Goal: Task Accomplishment & Management: Use online tool/utility

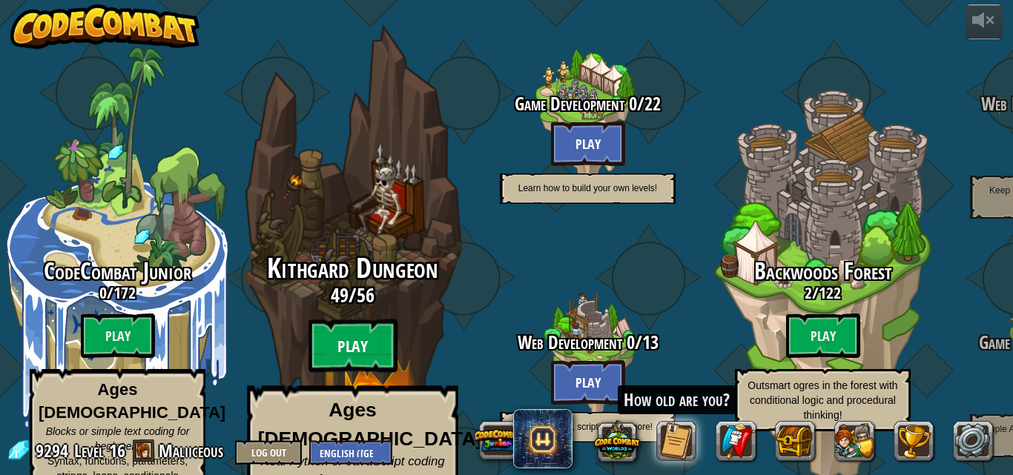
click at [357, 323] on btn "Play" at bounding box center [352, 346] width 89 height 53
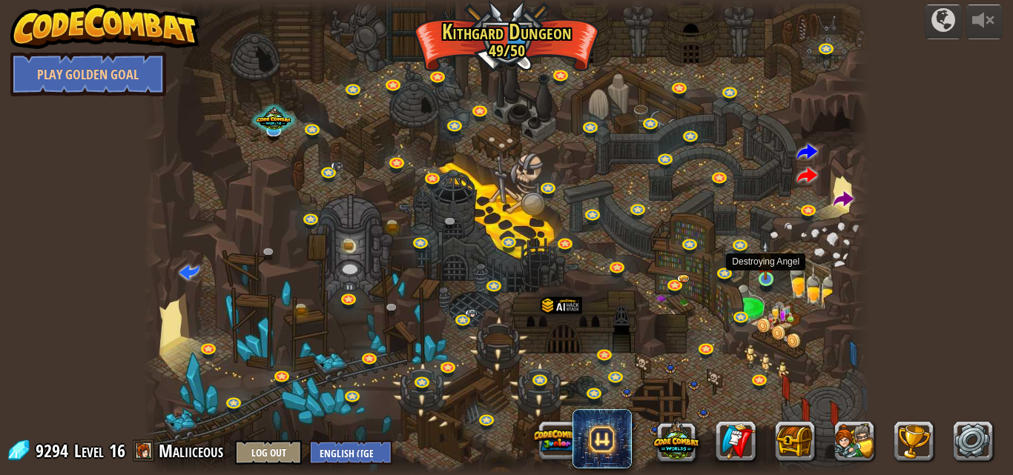
click at [767, 272] on img at bounding box center [765, 260] width 17 height 39
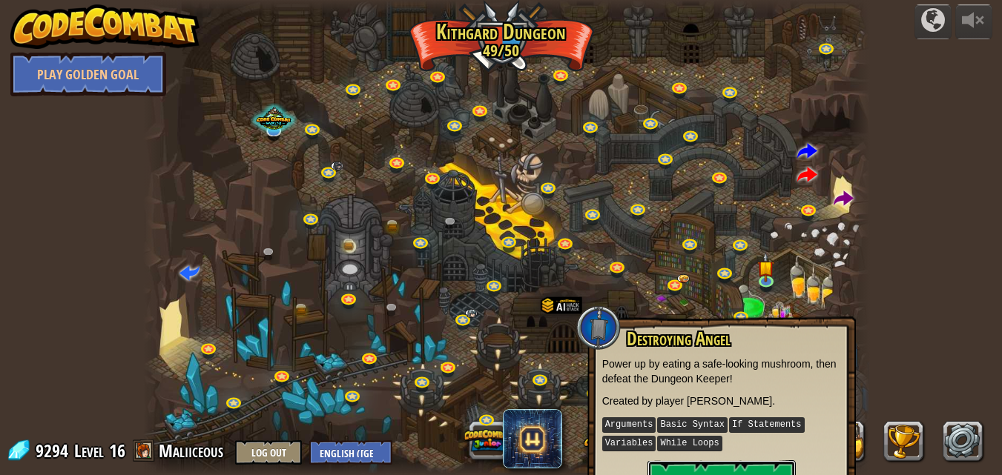
click at [723, 466] on button "Play" at bounding box center [721, 483] width 148 height 44
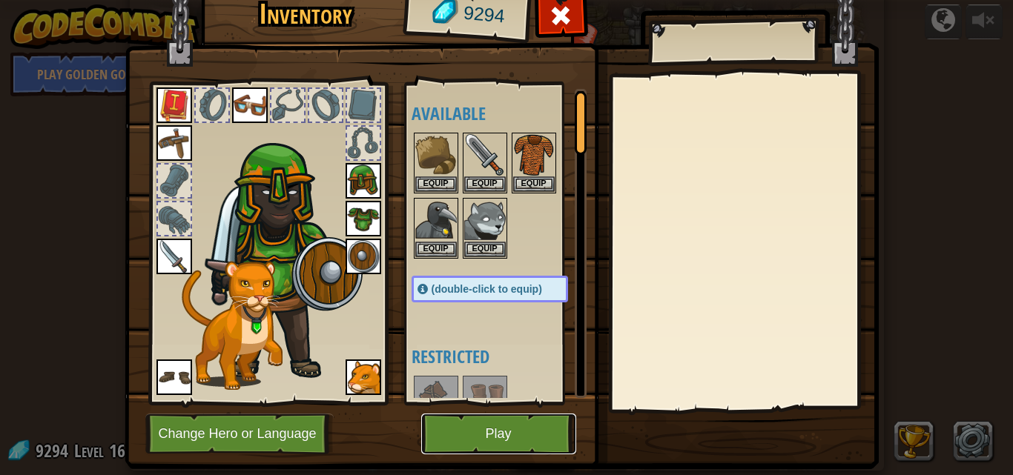
click at [481, 435] on button "Play" at bounding box center [498, 434] width 155 height 41
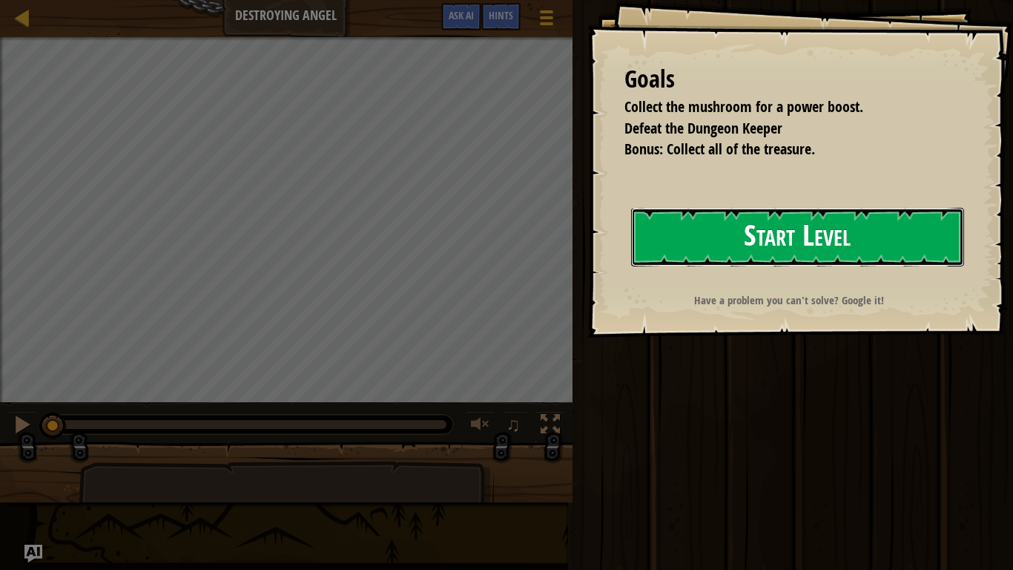
click at [811, 247] on button "Start Level" at bounding box center [797, 237] width 333 height 59
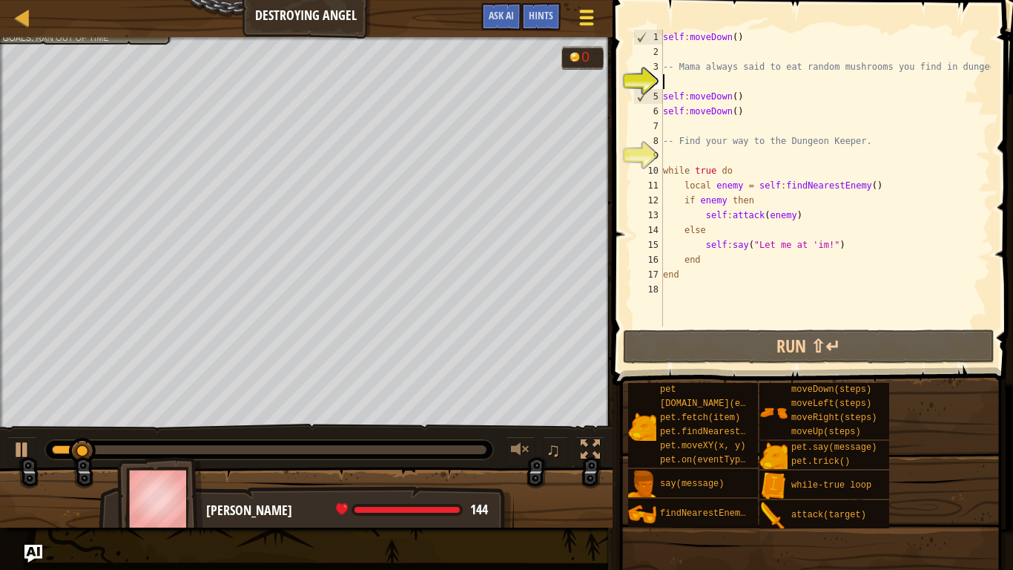
click at [575, 22] on button "Game Menu" at bounding box center [586, 20] width 39 height 36
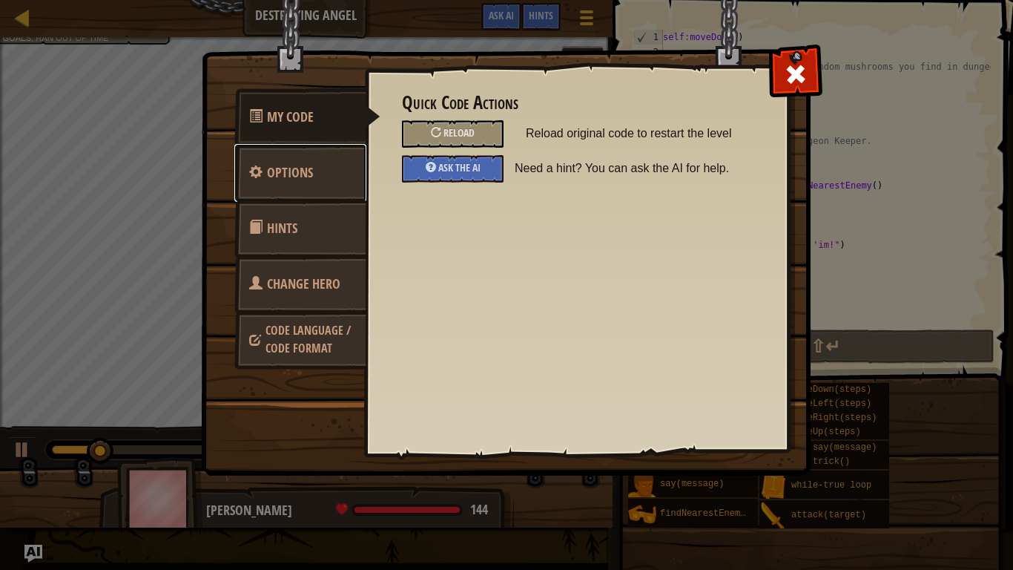
click at [280, 186] on link "Options" at bounding box center [300, 173] width 132 height 58
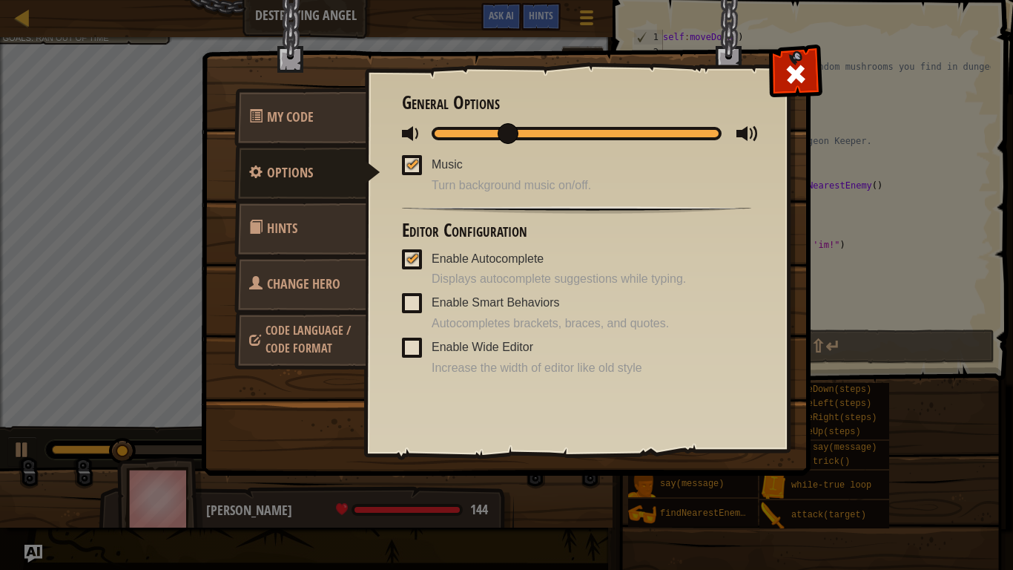
drag, startPoint x: 443, startPoint y: 133, endPoint x: 515, endPoint y: 133, distance: 71.9
click at [515, 133] on span at bounding box center [508, 133] width 21 height 21
click at [799, 75] on span at bounding box center [796, 74] width 24 height 24
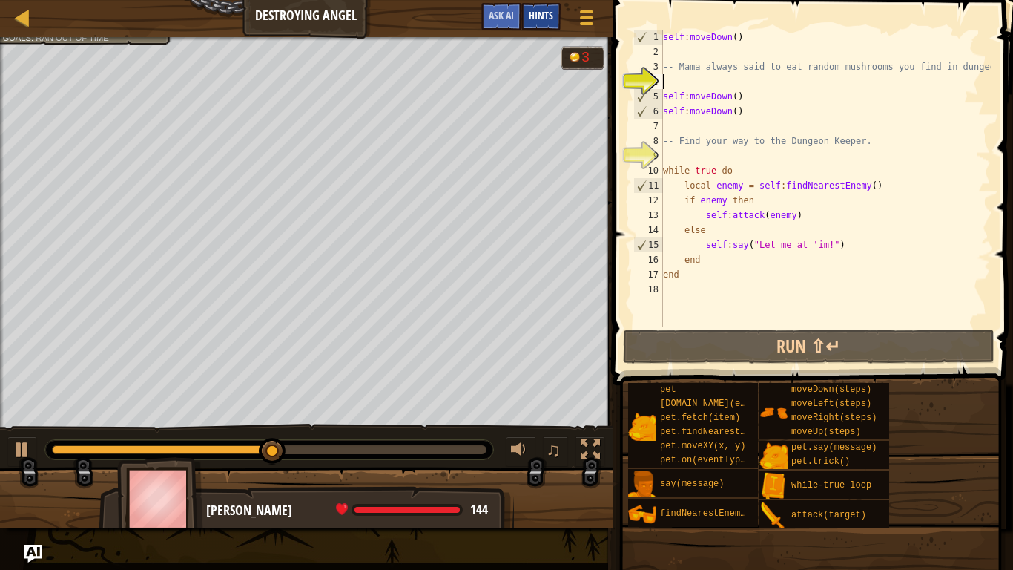
click at [536, 14] on span "Hints" at bounding box center [541, 15] width 24 height 14
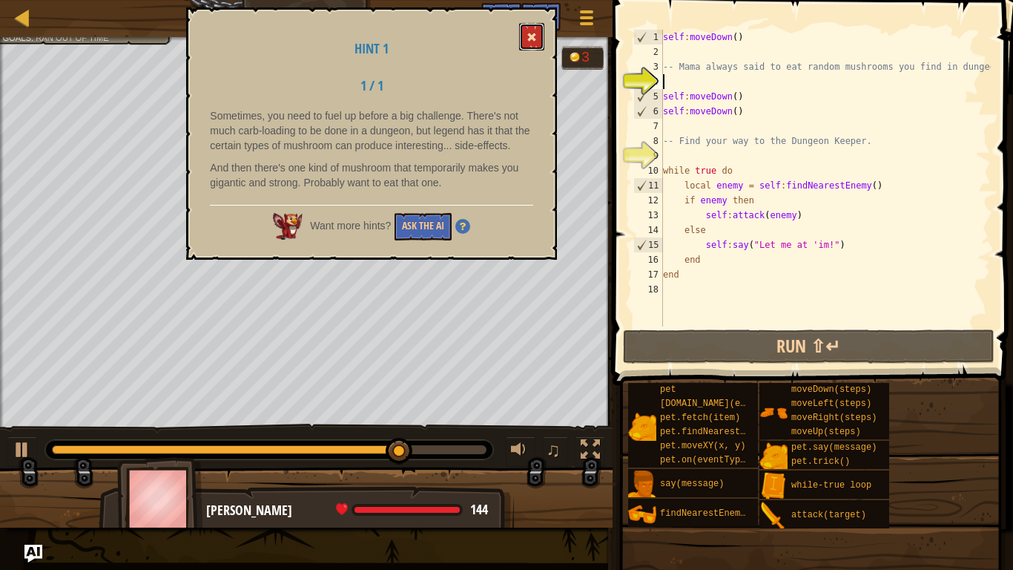
click at [530, 40] on span at bounding box center [532, 37] width 10 height 10
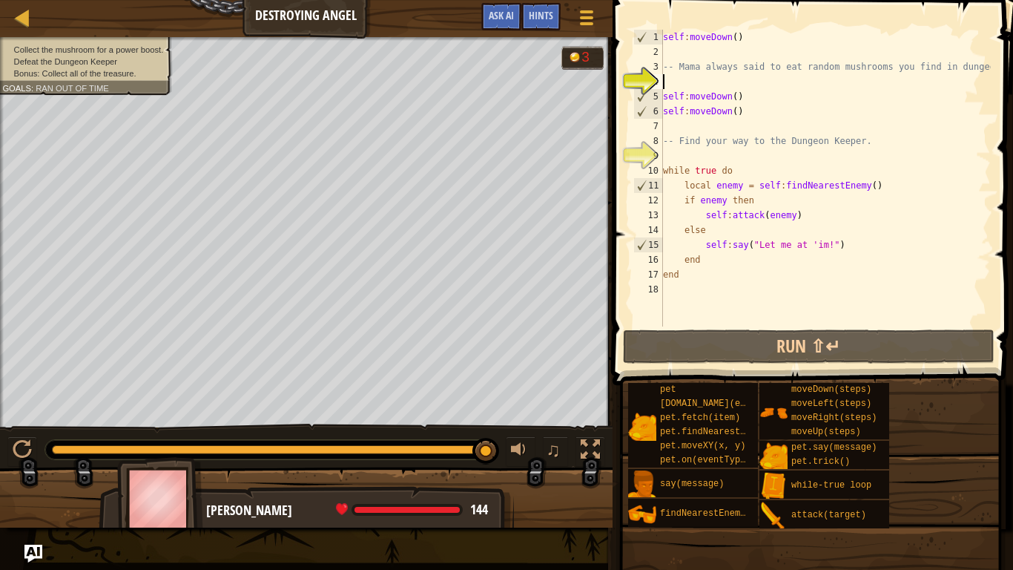
click at [682, 85] on div "self : moveDown ( ) -- Mama always said to eat random mushrooms you find in dun…" at bounding box center [825, 193] width 331 height 326
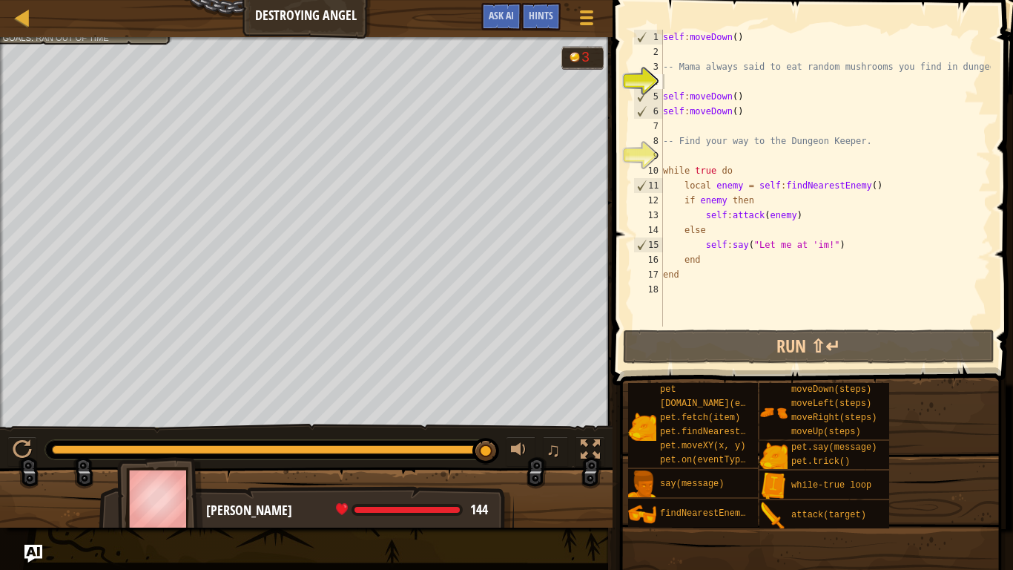
click at [137, 56] on div "Collect the mushroom for a power boost. Defeat the Dungeon Keeper Bonus: Collec…" at bounding box center [306, 232] width 613 height 390
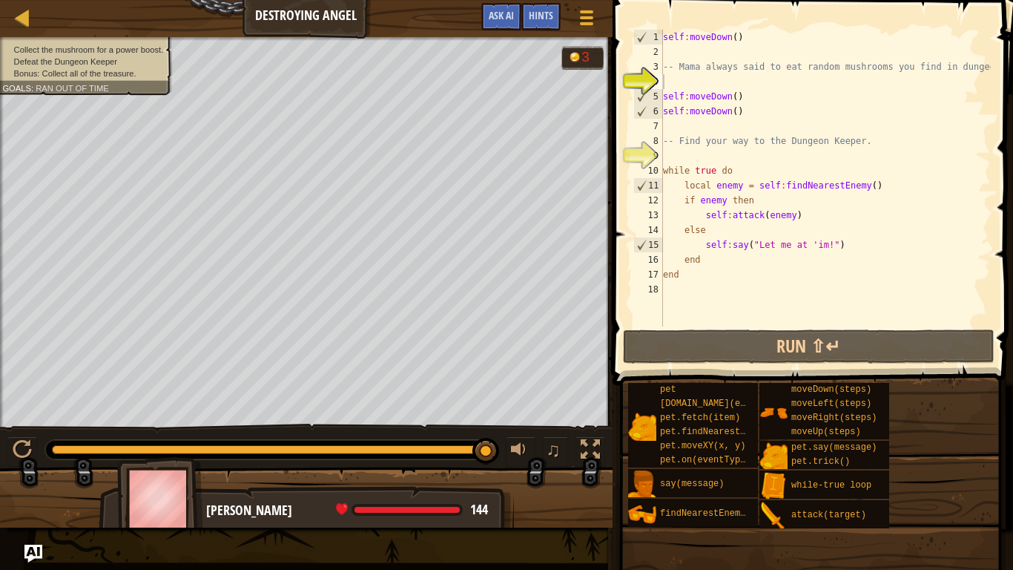
click at [141, 44] on ul "Collect the mushroom for a power boost. Defeat the Dungeon Keeper Bonus: Collec…" at bounding box center [84, 62] width 164 height 36
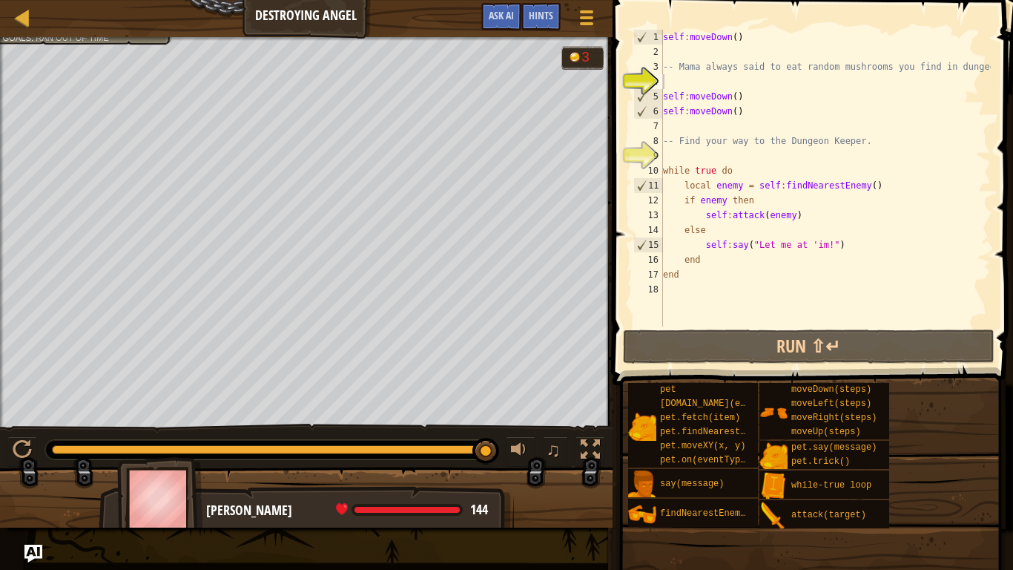
click at [672, 84] on div "self : moveDown ( ) -- Mama always said to eat random mushrooms you find in dun…" at bounding box center [825, 193] width 331 height 326
type textarea "m"
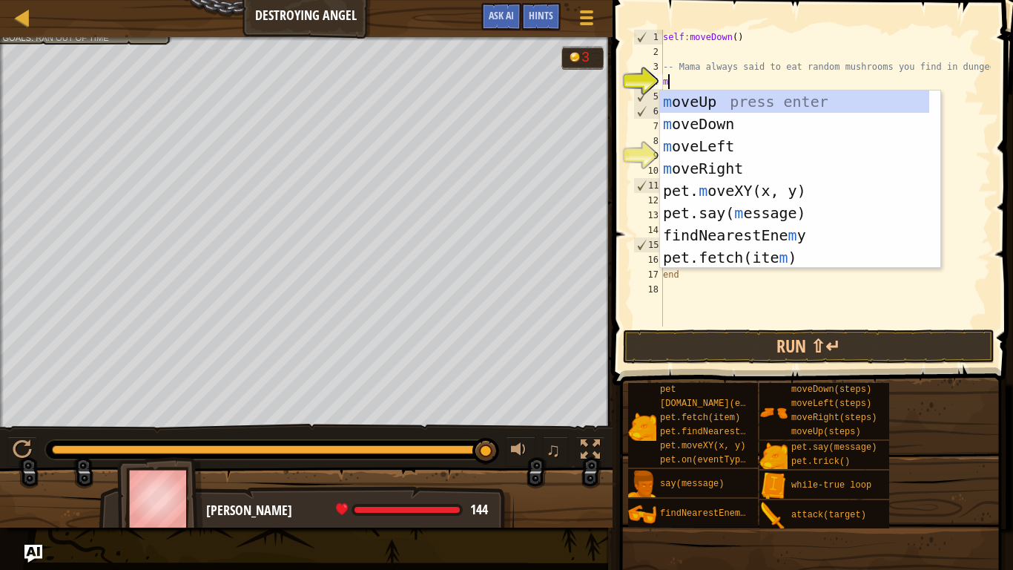
scroll to position [7, 0]
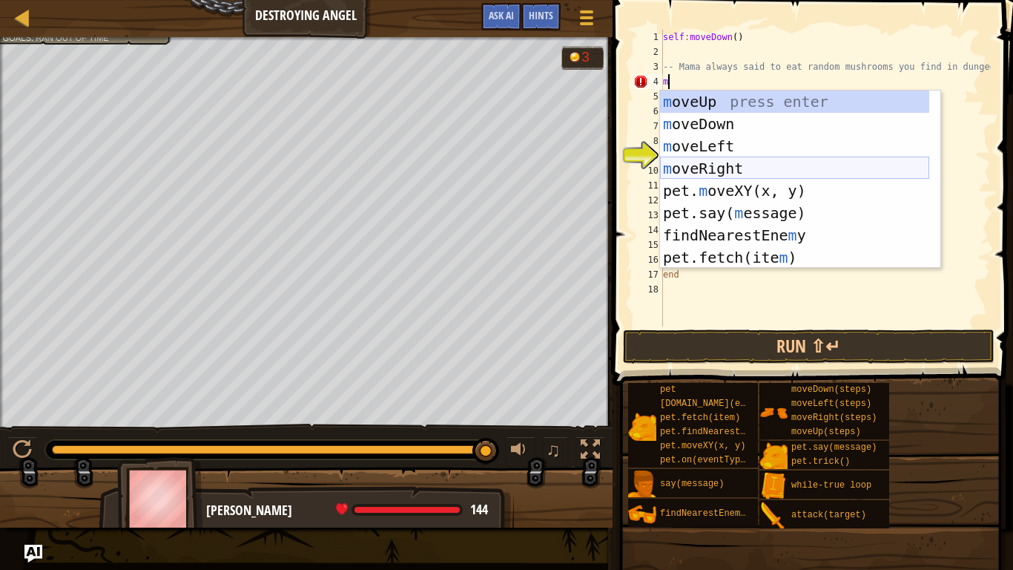
click at [707, 171] on div "m oveUp press enter m oveDown press enter m oveLeft press enter m oveRight pres…" at bounding box center [794, 201] width 269 height 222
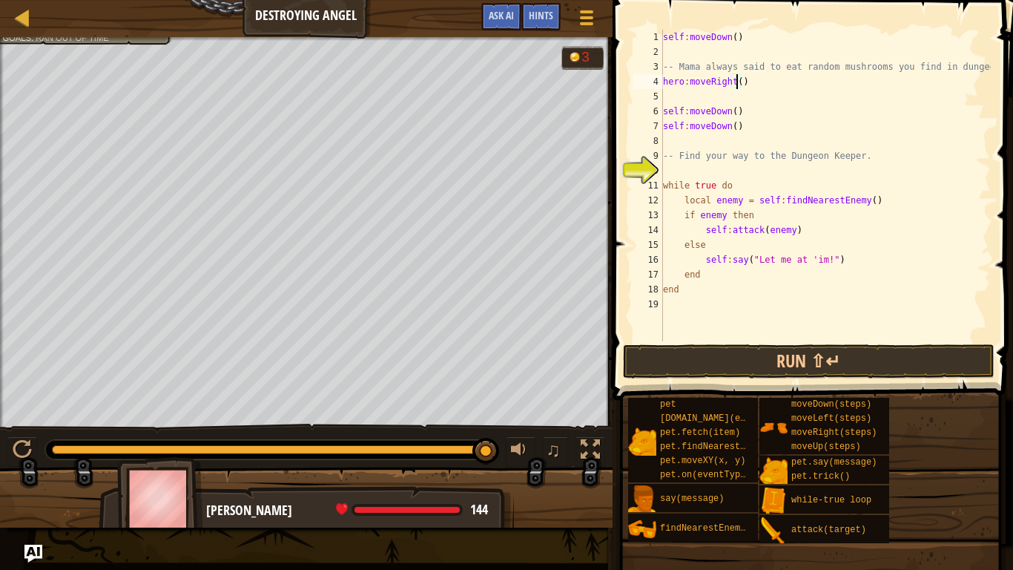
click at [736, 80] on div "self : moveDown ( ) -- Mama always said to eat random mushrooms you find in dun…" at bounding box center [825, 200] width 331 height 341
type textarea "hero:moveRight(2)"
click at [676, 90] on div "self : moveDown ( ) -- Mama always said to eat random mushrooms you find in dun…" at bounding box center [825, 200] width 331 height 341
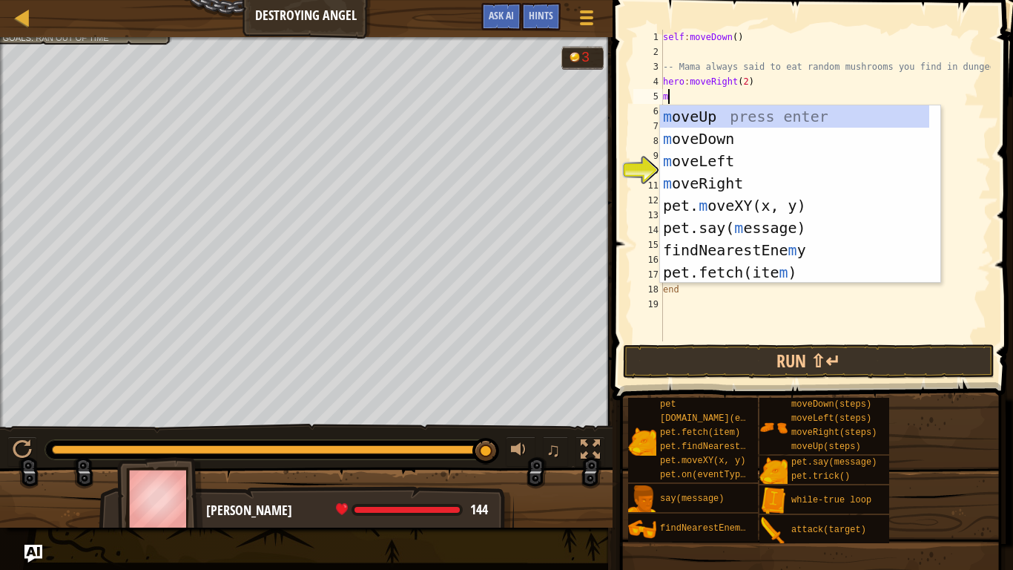
type textarea "mo"
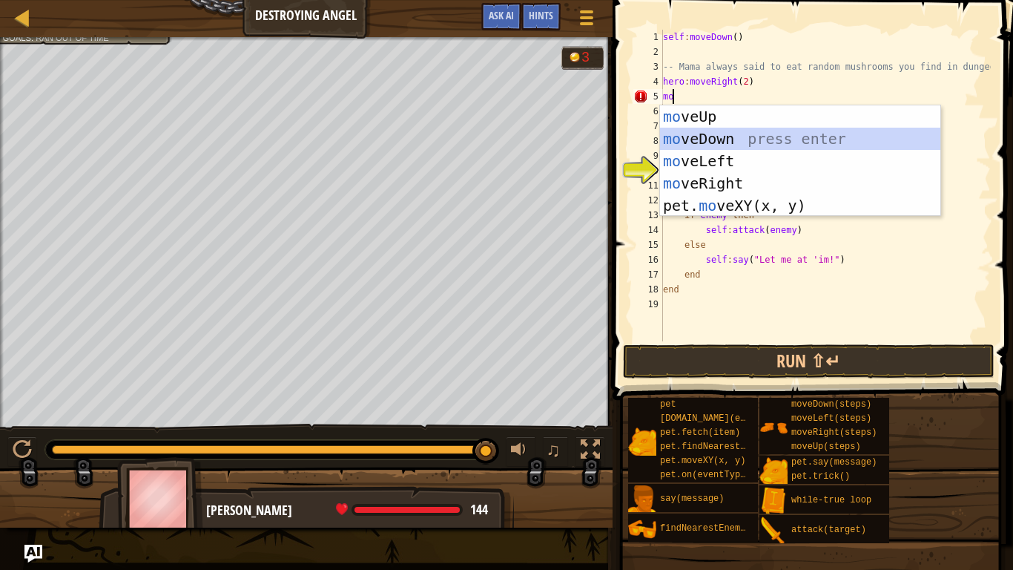
click at [718, 140] on div "mo veUp press enter mo veDown press enter mo veLeft press enter mo veRight pres…" at bounding box center [800, 183] width 280 height 156
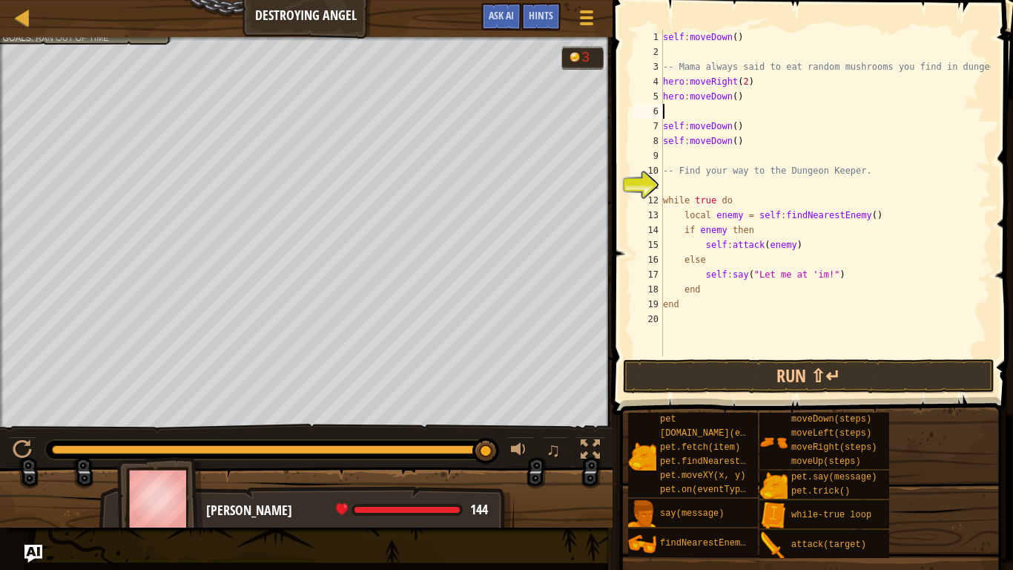
type textarea "m"
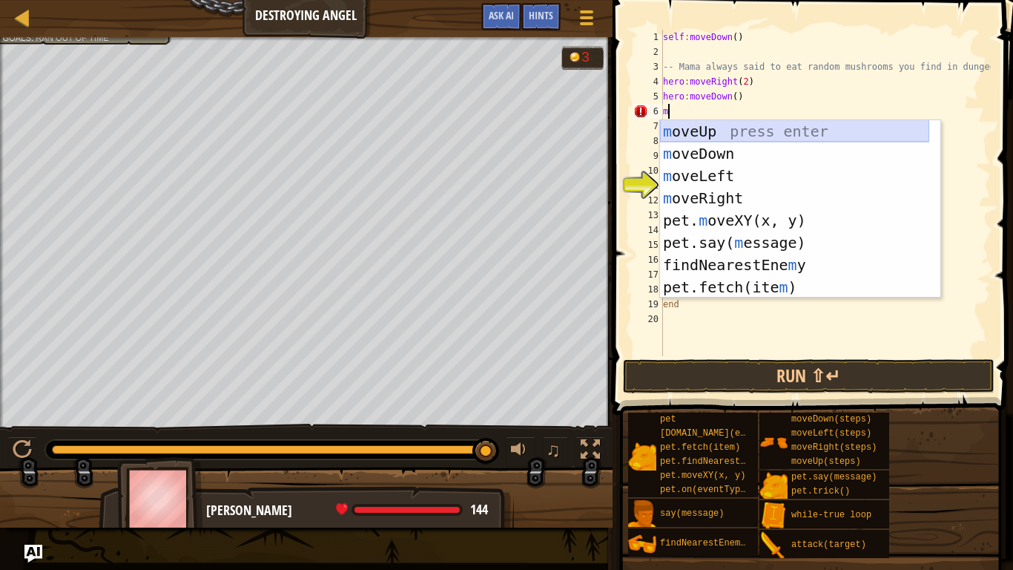
click at [696, 131] on div "m oveUp press enter m oveDown press enter m oveLeft press enter m oveRight pres…" at bounding box center [794, 231] width 269 height 222
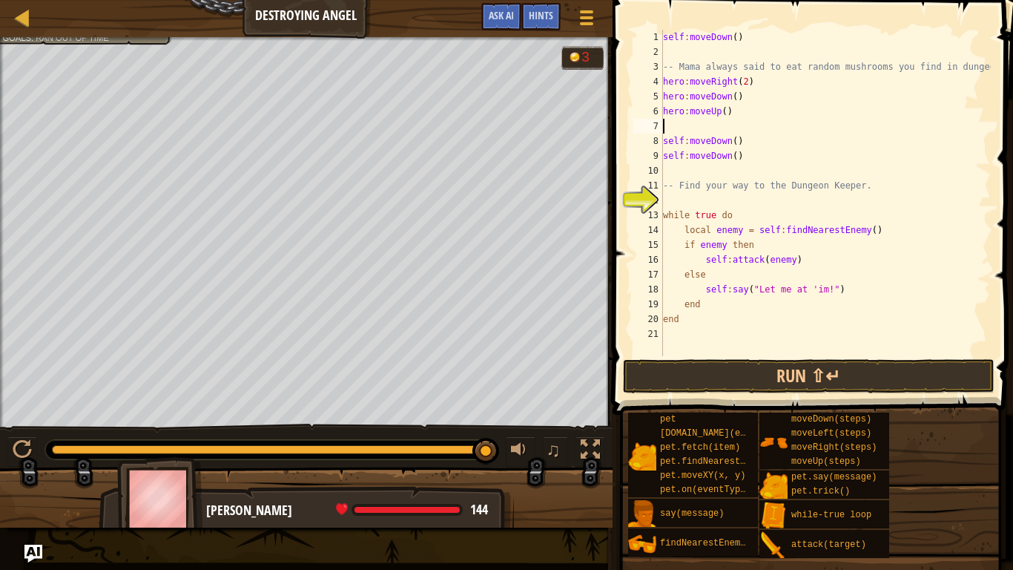
click at [711, 122] on div "self : moveDown ( ) -- Mama always said to eat random mushrooms you find in dun…" at bounding box center [825, 208] width 331 height 356
type textarea "m"
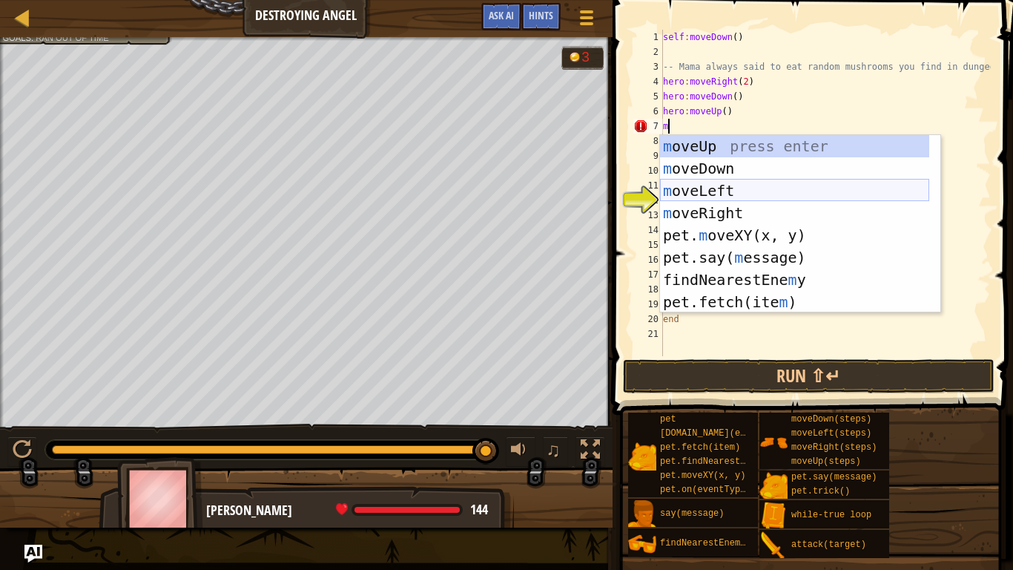
click at [702, 190] on div "m oveUp press enter m oveDown press enter m oveLeft press enter m oveRight pres…" at bounding box center [794, 246] width 269 height 222
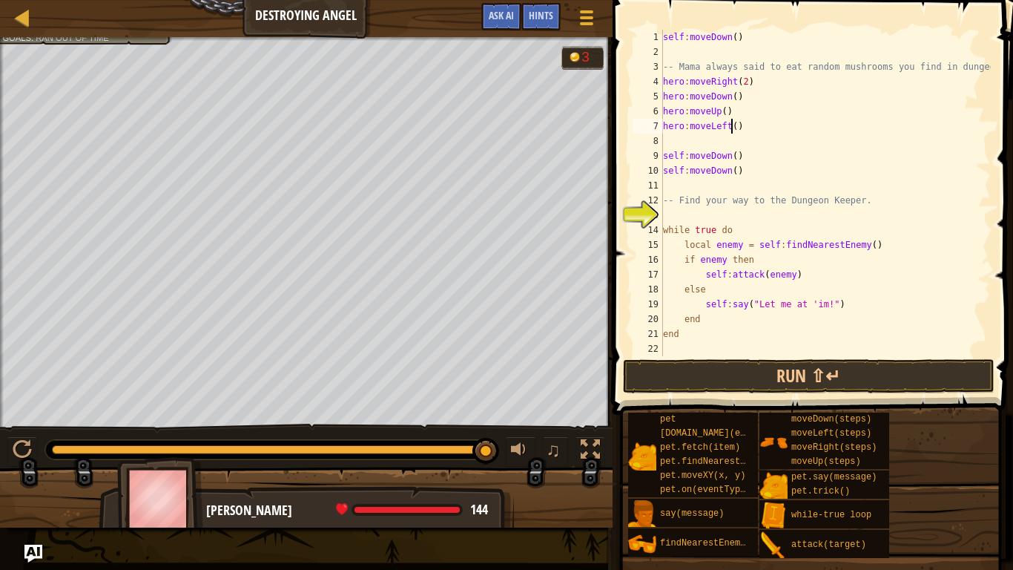
click at [730, 126] on div "self : moveDown ( ) -- Mama always said to eat random mushrooms you find in dun…" at bounding box center [825, 208] width 331 height 356
type textarea "hero:moveLeft(2)"
click at [684, 216] on div "self : moveDown ( ) -- Mama always said to eat random mushrooms you find in dun…" at bounding box center [825, 208] width 331 height 356
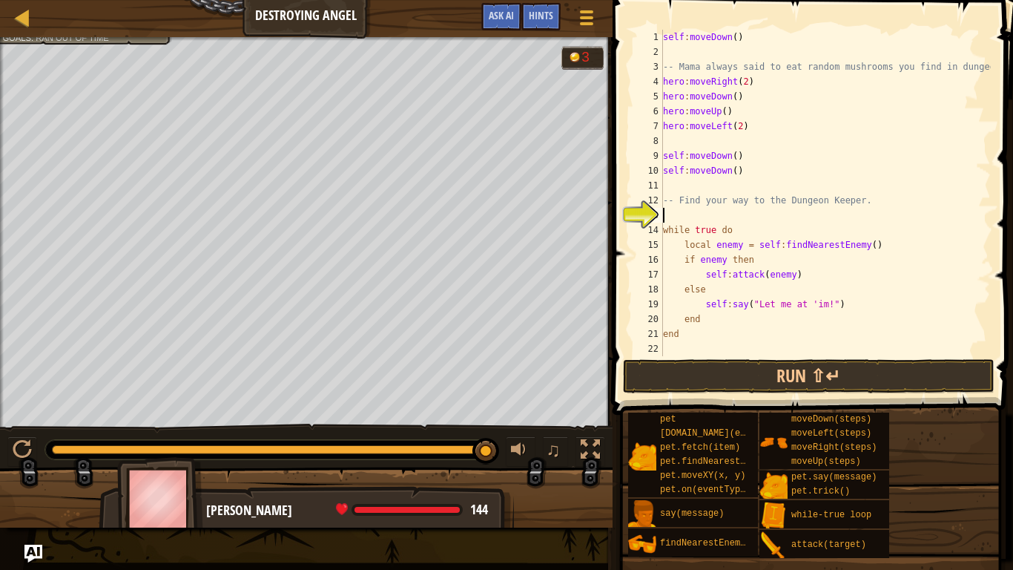
type textarea "m"
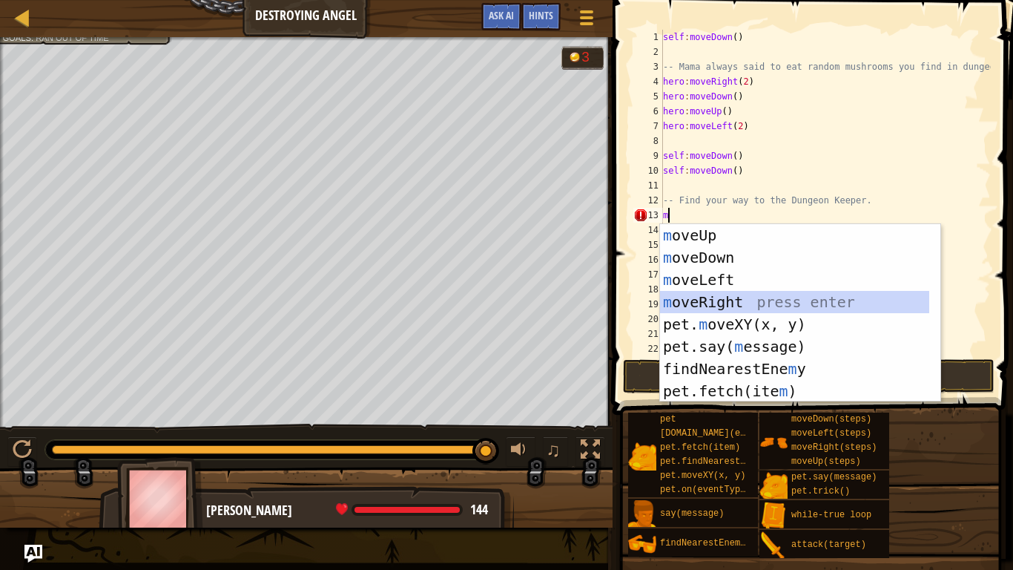
click at [719, 297] on div "m oveUp press enter m oveDown press enter m oveLeft press enter m oveRight pres…" at bounding box center [794, 335] width 269 height 222
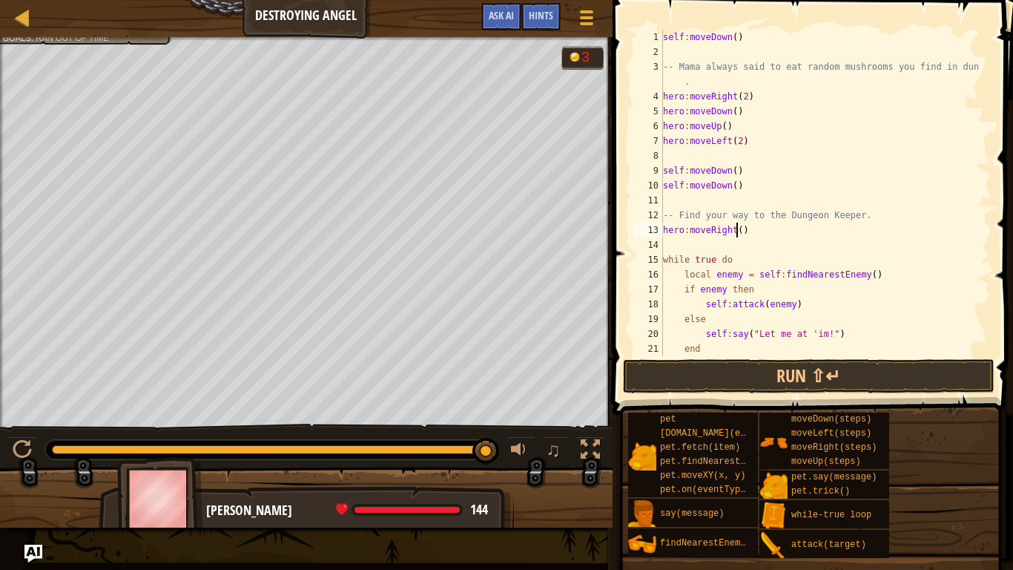
click at [736, 230] on div "self : moveDown ( ) -- Mama always said to eat random mushrooms you find in dun…" at bounding box center [820, 208] width 320 height 356
type textarea "hero:moveRight(4)"
click at [714, 242] on div "self : moveDown ( ) -- Mama always said to eat random mushrooms you find in dun…" at bounding box center [820, 208] width 320 height 356
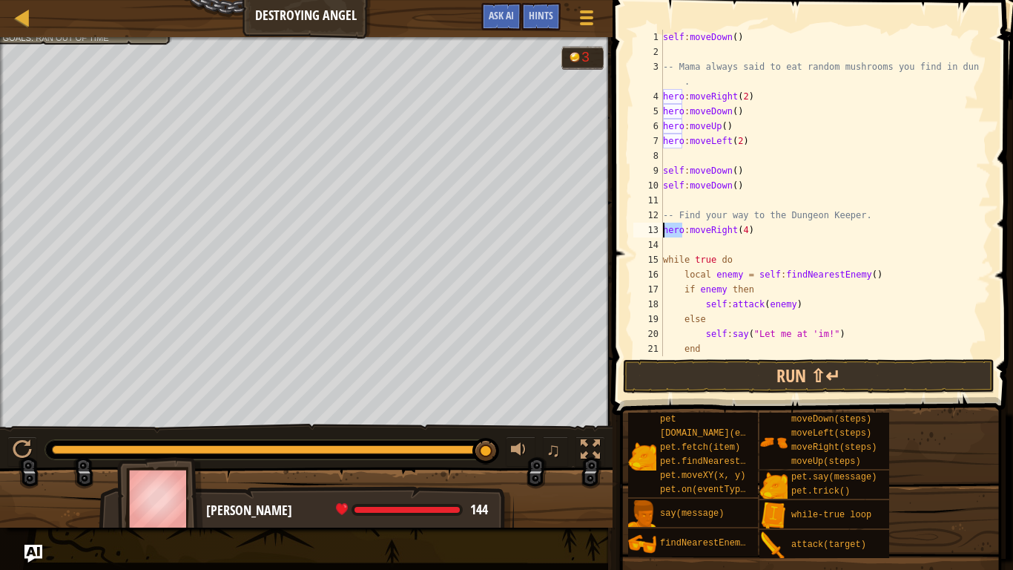
drag, startPoint x: 682, startPoint y: 229, endPoint x: 656, endPoint y: 235, distance: 26.6
click at [656, 235] on div "1 2 3 4 5 6 7 8 9 10 11 12 13 14 15 16 17 18 19 20 21 22 self : moveDown ( ) --…" at bounding box center [810, 193] width 360 height 326
drag, startPoint x: 681, startPoint y: 139, endPoint x: 650, endPoint y: 145, distance: 31.7
click at [650, 144] on div "self:moveRight(4) 1 2 3 4 5 6 7 8 9 10 11 12 13 14 15 16 17 18 19 20 21 22 self…" at bounding box center [810, 193] width 360 height 326
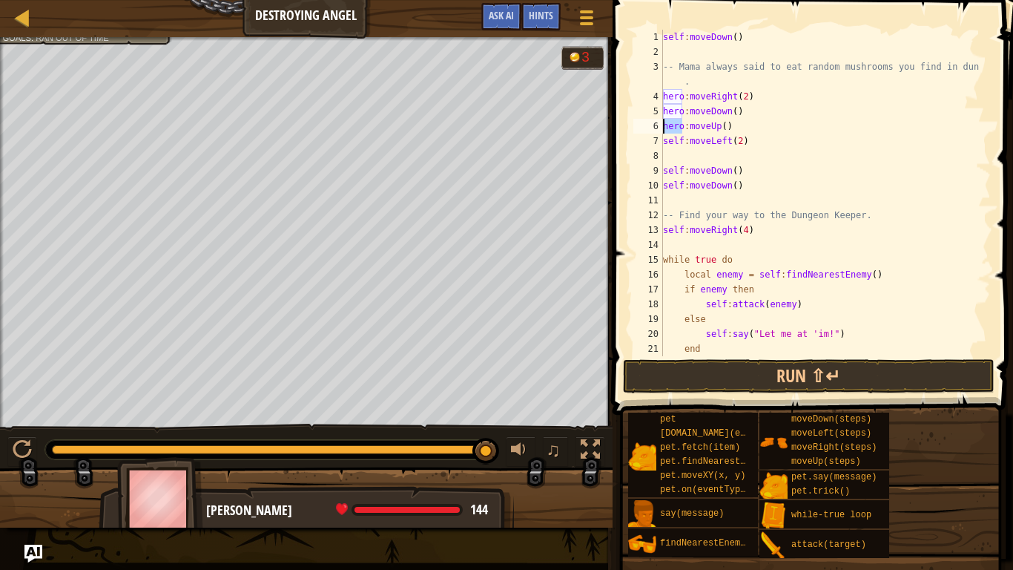
drag, startPoint x: 682, startPoint y: 126, endPoint x: 660, endPoint y: 127, distance: 21.5
click at [660, 127] on div "self:moveLeft(2) 1 2 3 4 5 6 7 8 9 10 11 12 13 14 15 16 17 18 19 20 21 22 self …" at bounding box center [810, 193] width 360 height 326
drag, startPoint x: 680, startPoint y: 110, endPoint x: 658, endPoint y: 112, distance: 22.3
click at [658, 112] on div "self:moveUp() 1 2 3 4 5 6 7 8 9 10 11 12 13 14 15 16 17 18 19 20 21 22 self : m…" at bounding box center [810, 193] width 360 height 326
drag, startPoint x: 681, startPoint y: 92, endPoint x: 663, endPoint y: 96, distance: 18.2
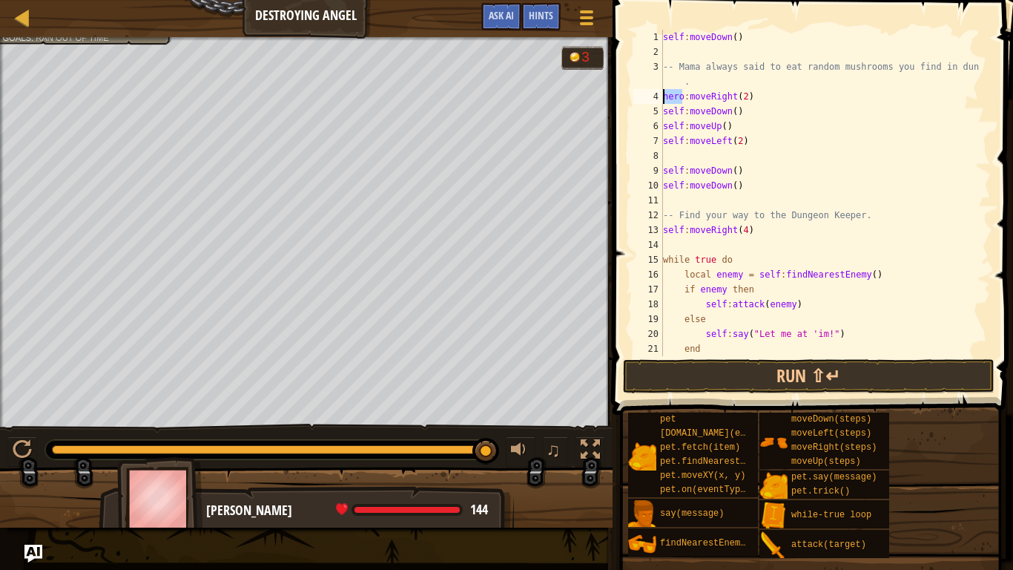
click at [663, 96] on div "self : moveDown ( ) -- Mama always said to eat random mushrooms you find in dun…" at bounding box center [820, 208] width 320 height 356
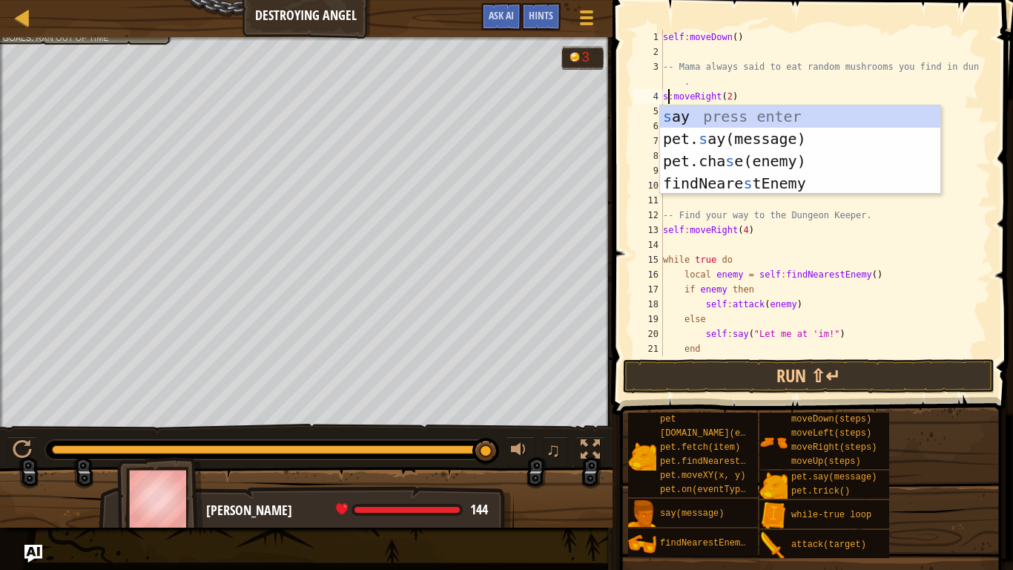
scroll to position [7, 1]
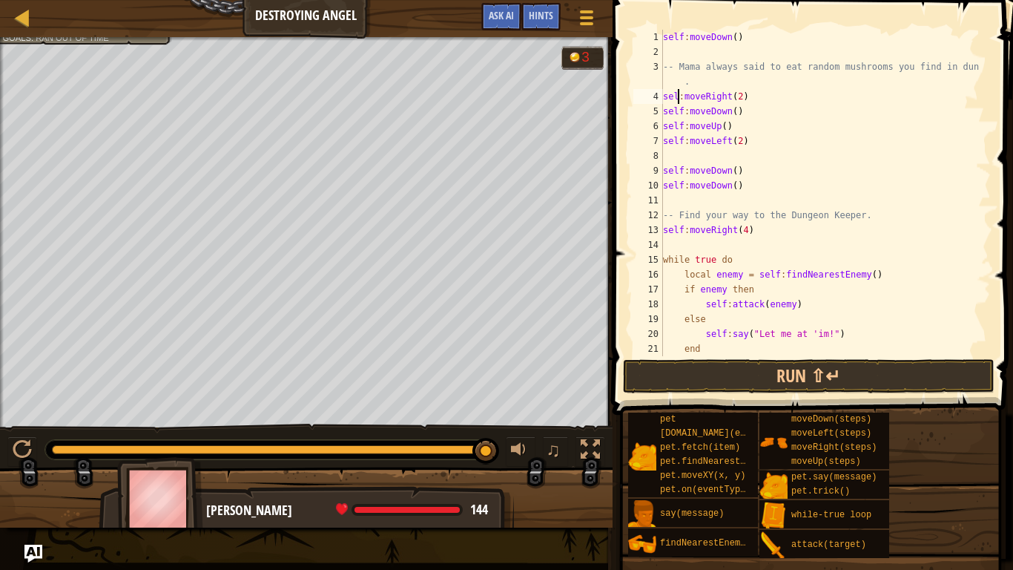
type textarea "self:moveRight(2)"
click at [673, 240] on div "self : moveDown ( ) -- Mama always said to eat random mushrooms you find in dun…" at bounding box center [820, 208] width 320 height 356
type textarea "self:moveUp()"
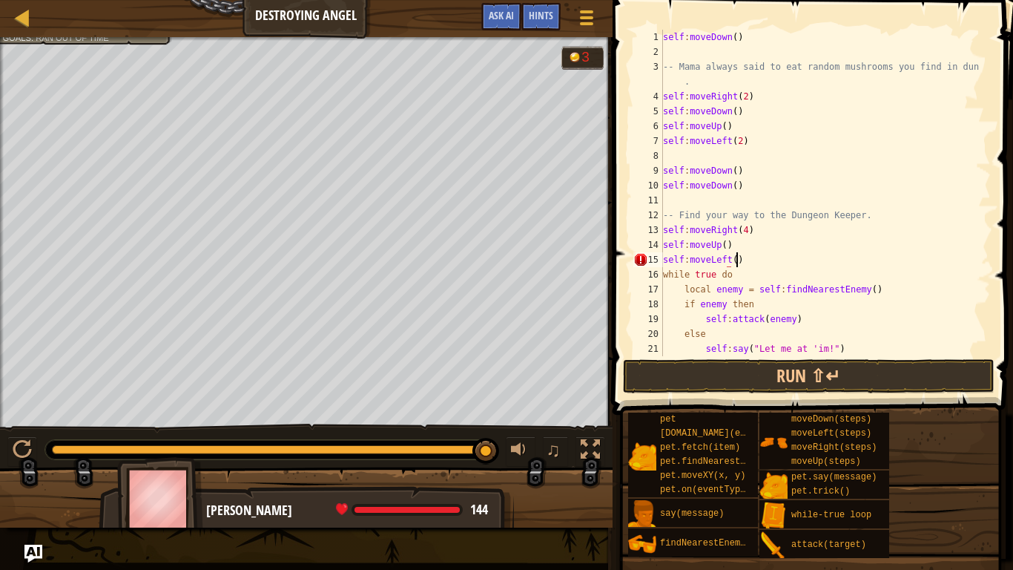
scroll to position [7, 5]
click at [666, 365] on button "Run ⇧↵" at bounding box center [809, 376] width 372 height 34
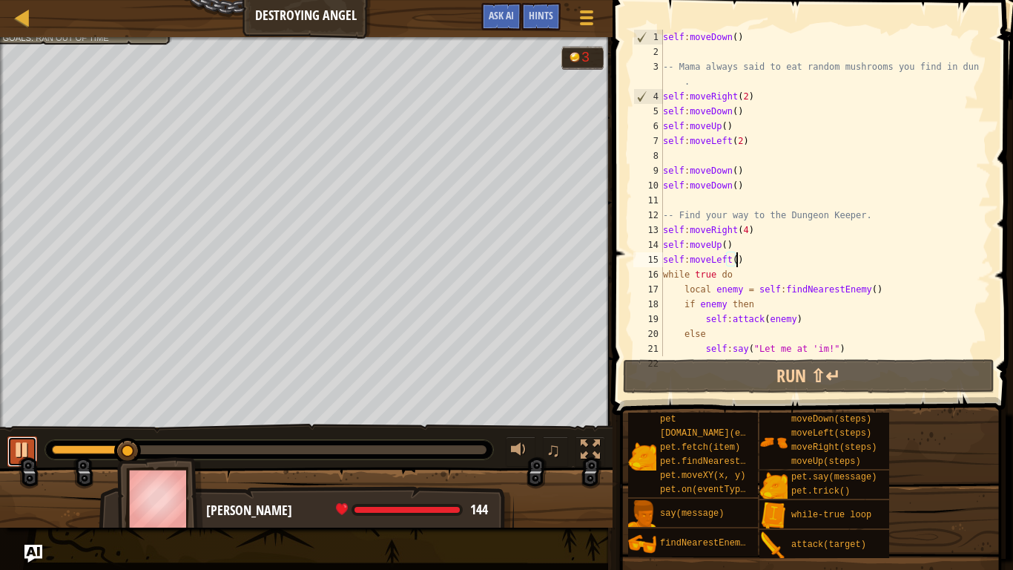
click at [26, 441] on div at bounding box center [22, 449] width 19 height 19
click at [740, 98] on div "self : moveDown ( ) -- Mama always said to eat random mushrooms you find in dun…" at bounding box center [820, 208] width 320 height 356
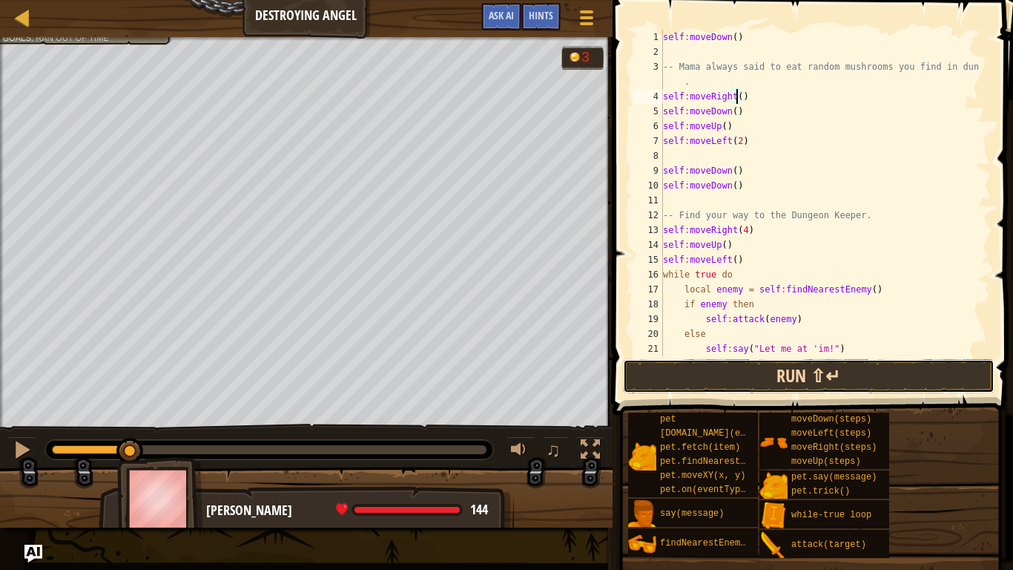
click at [795, 380] on button "Run ⇧↵" at bounding box center [809, 376] width 372 height 34
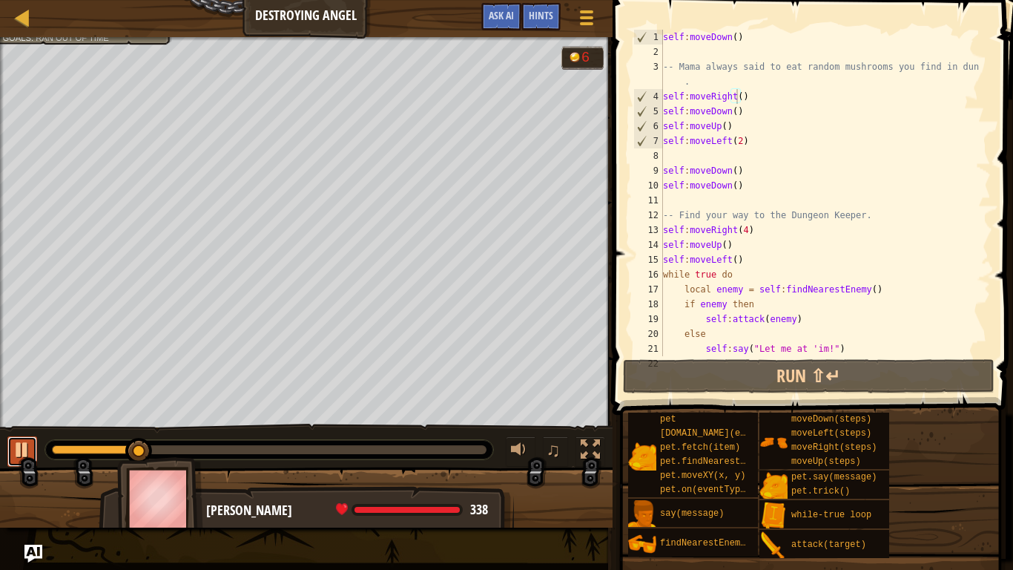
click at [19, 441] on div at bounding box center [22, 449] width 19 height 19
click at [737, 139] on div "self : moveDown ( ) -- Mama always said to eat random mushrooms you find in dun…" at bounding box center [820, 208] width 320 height 356
type textarea "self:moveLeft()"
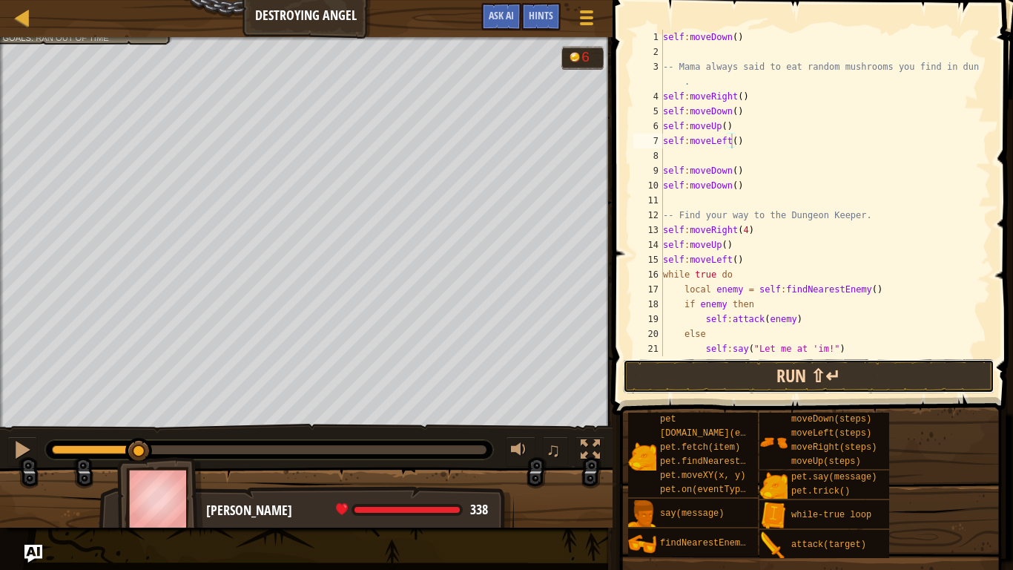
click at [757, 365] on button "Run ⇧↵" at bounding box center [809, 376] width 372 height 34
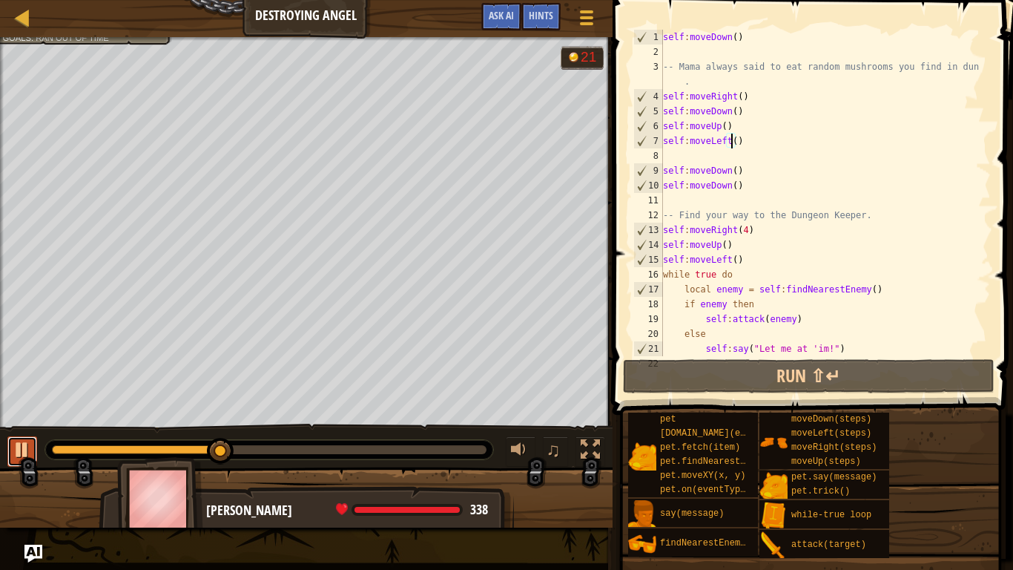
click at [16, 440] on div at bounding box center [22, 449] width 19 height 19
click at [743, 264] on div "self : moveDown ( ) -- Mama always said to eat random mushrooms you find in dun…" at bounding box center [820, 208] width 320 height 356
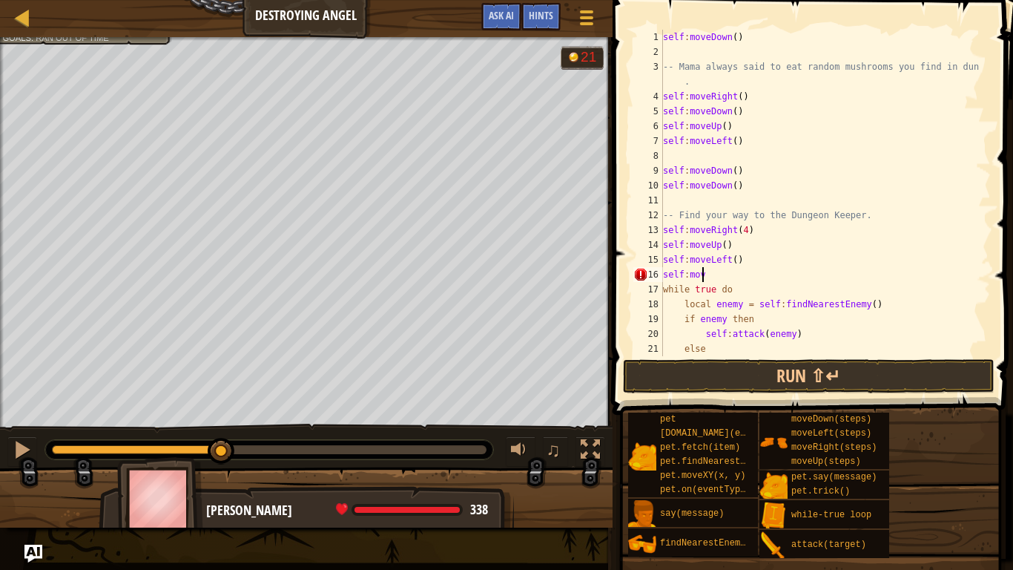
scroll to position [7, 2]
type textarea "self:moveUp()"
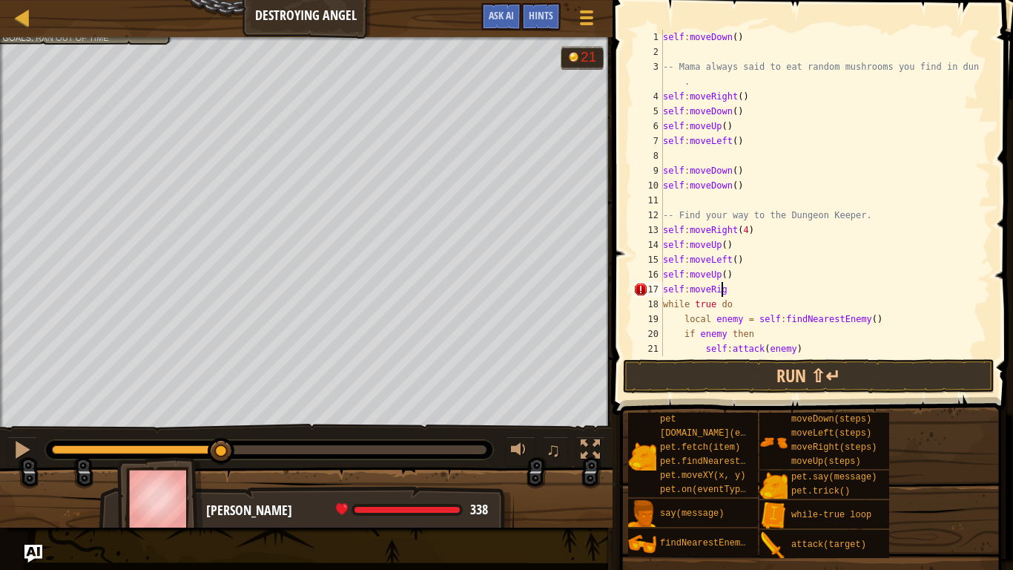
scroll to position [7, 4]
type textarea "self:moveRight()"
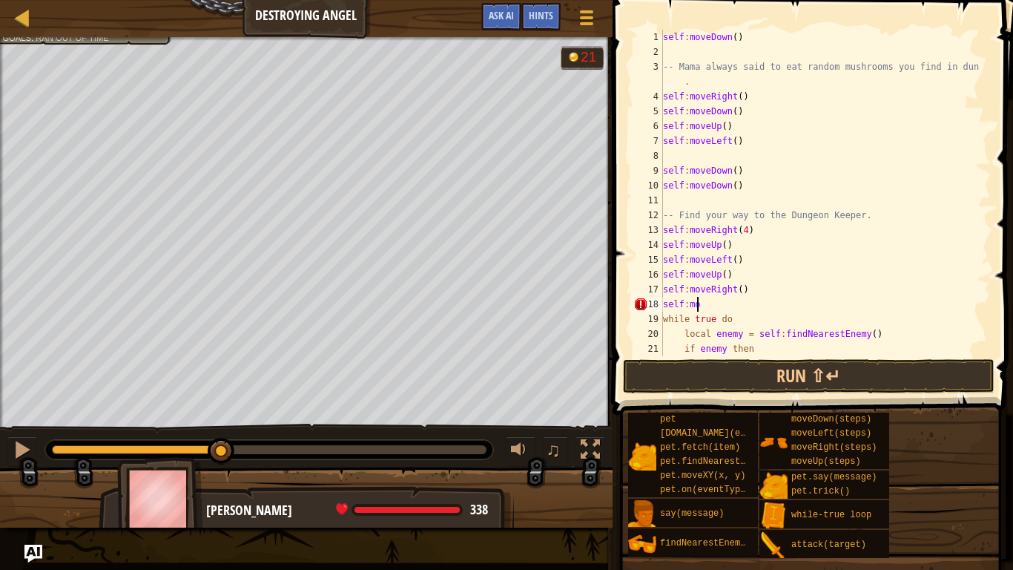
scroll to position [7, 2]
type textarea "self:moveUp()"
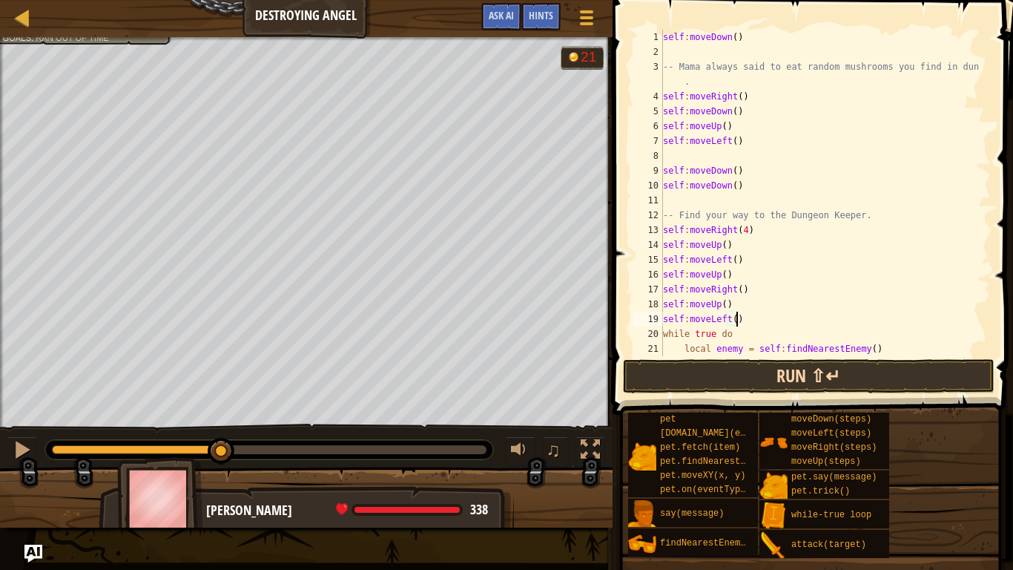
type textarea "self:moveLeft()"
click at [852, 380] on button "Run ⇧↵" at bounding box center [809, 376] width 372 height 34
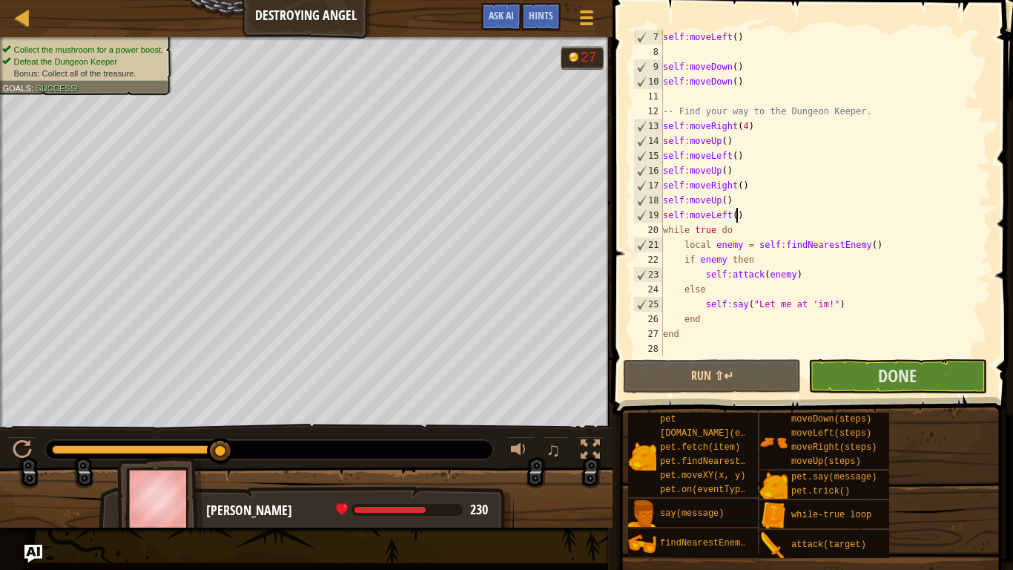
scroll to position [104, 0]
click at [749, 215] on div "self : moveLeft ( ) self : moveDown ( ) self : moveDown ( ) -- Find your way to…" at bounding box center [820, 208] width 320 height 356
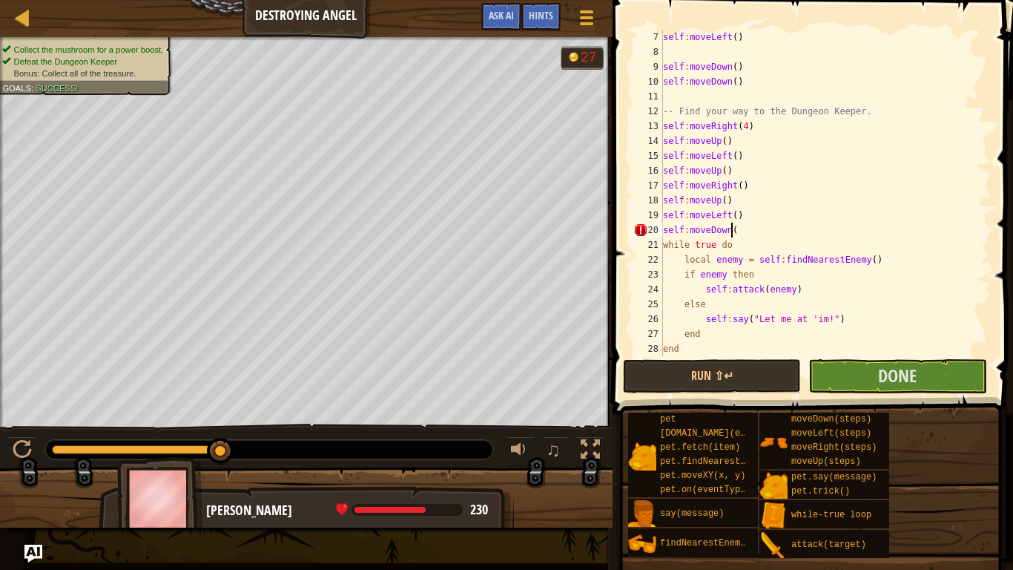
scroll to position [7, 5]
type textarea "self:moveDown()"
click at [702, 382] on button "Run ⇧↵" at bounding box center [712, 376] width 178 height 34
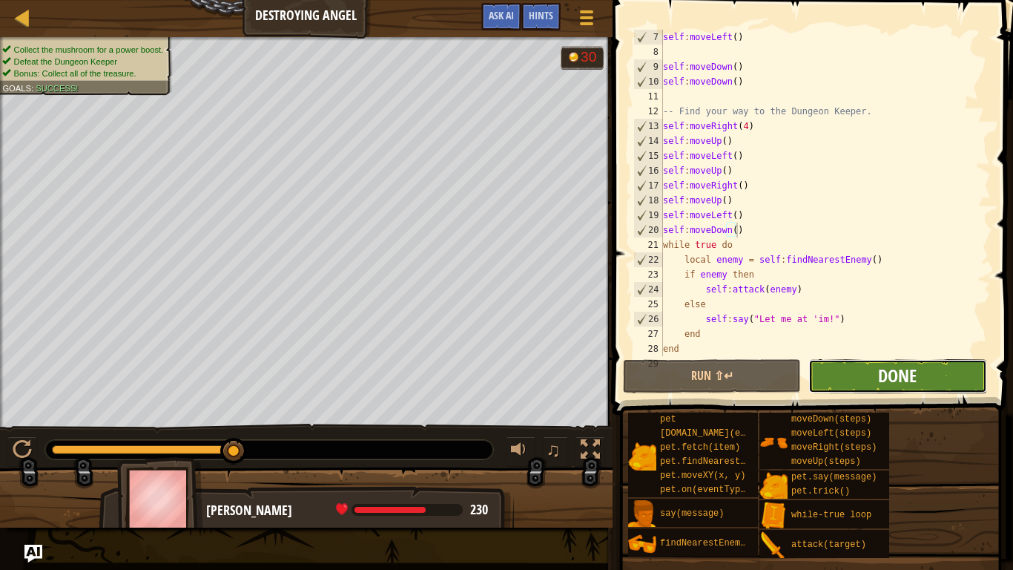
click at [906, 377] on span "Done" at bounding box center [897, 375] width 39 height 24
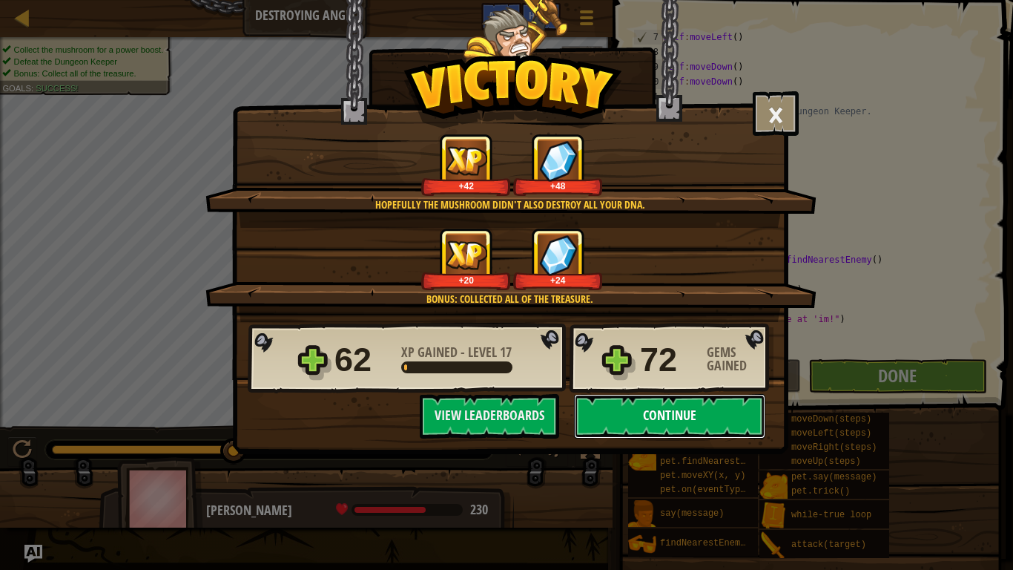
click at [657, 414] on button "Continue" at bounding box center [669, 416] width 191 height 44
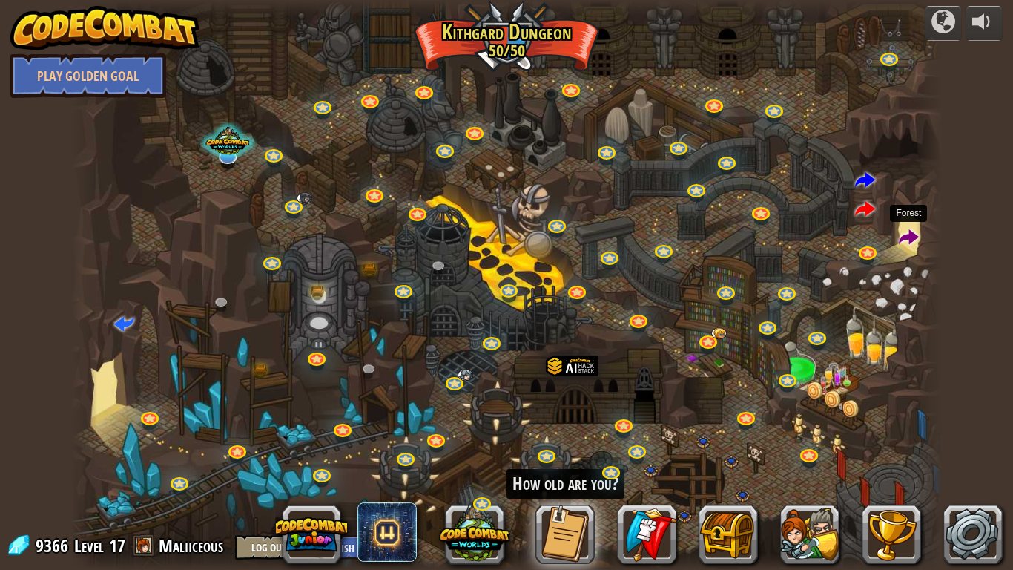
click at [909, 237] on span at bounding box center [909, 238] width 20 height 20
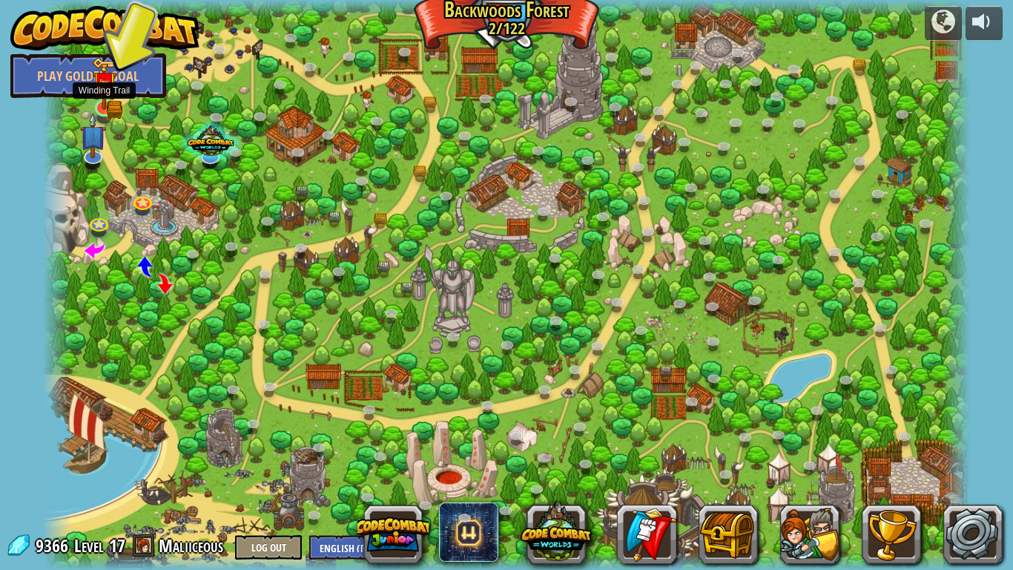
click at [106, 104] on img at bounding box center [104, 83] width 24 height 53
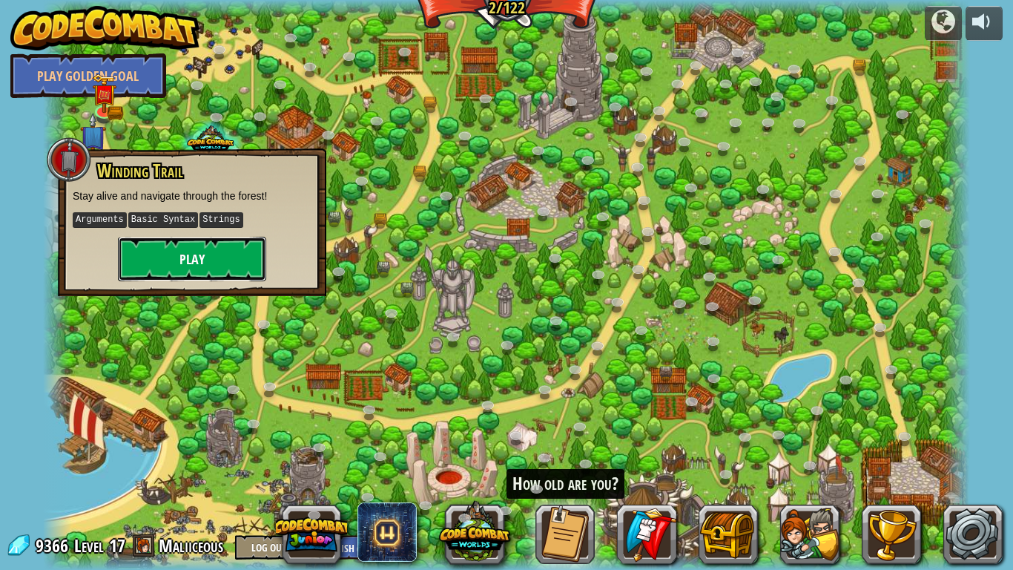
click at [176, 263] on button "Play" at bounding box center [192, 259] width 148 height 44
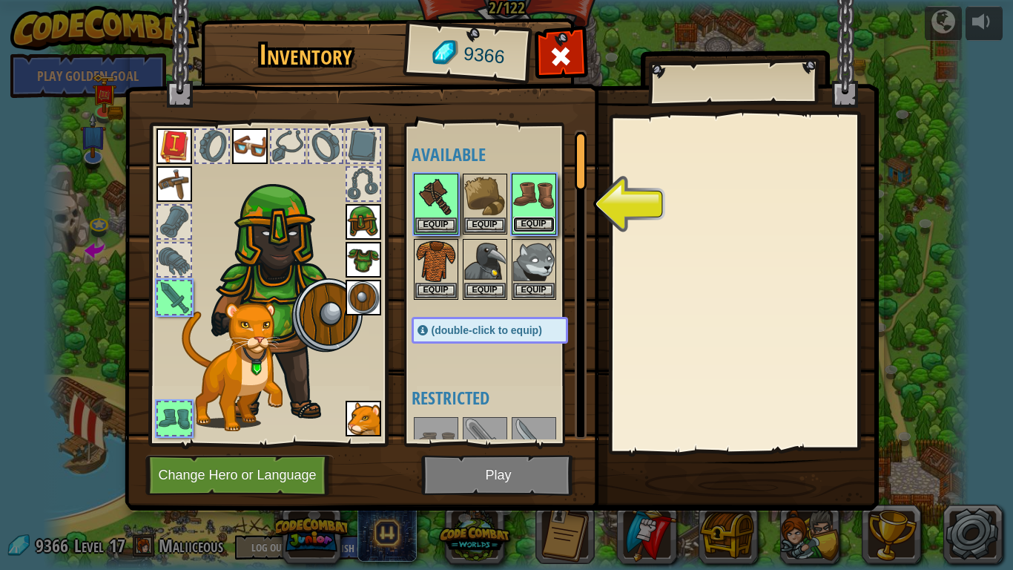
click at [543, 225] on button "Equip" at bounding box center [534, 225] width 42 height 16
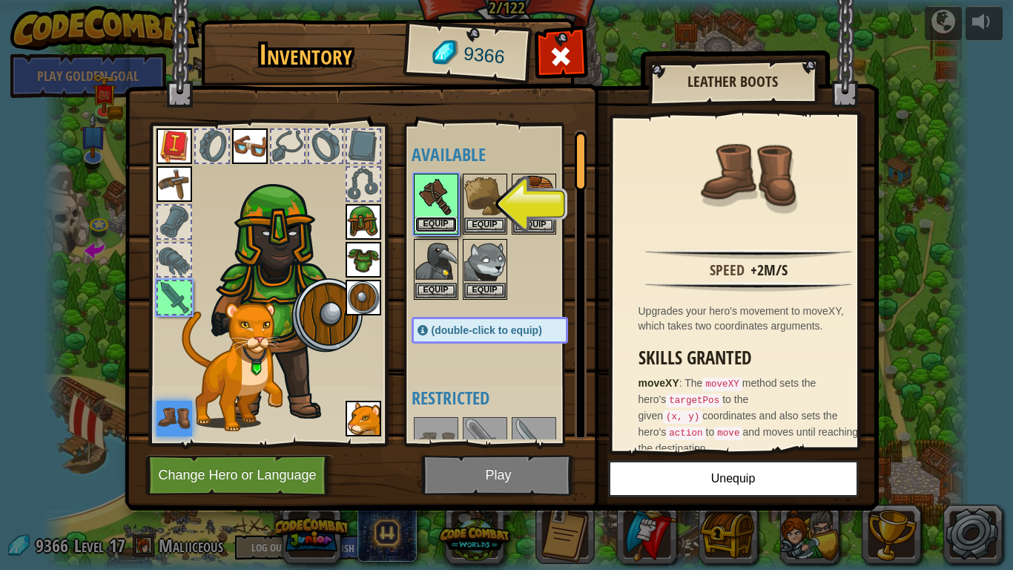
click at [449, 222] on button "Equip" at bounding box center [436, 225] width 42 height 16
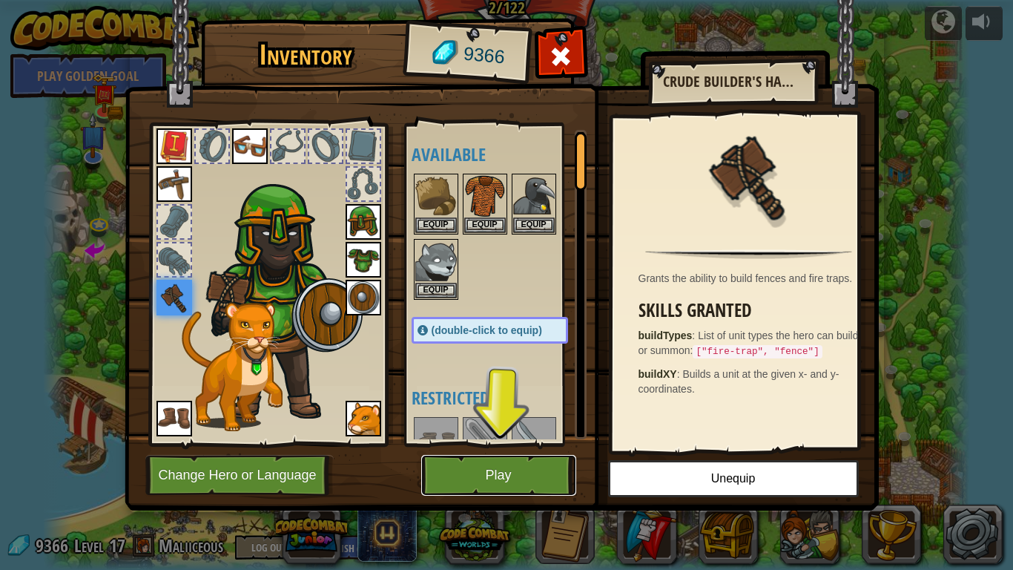
click at [505, 475] on button "Play" at bounding box center [498, 475] width 155 height 41
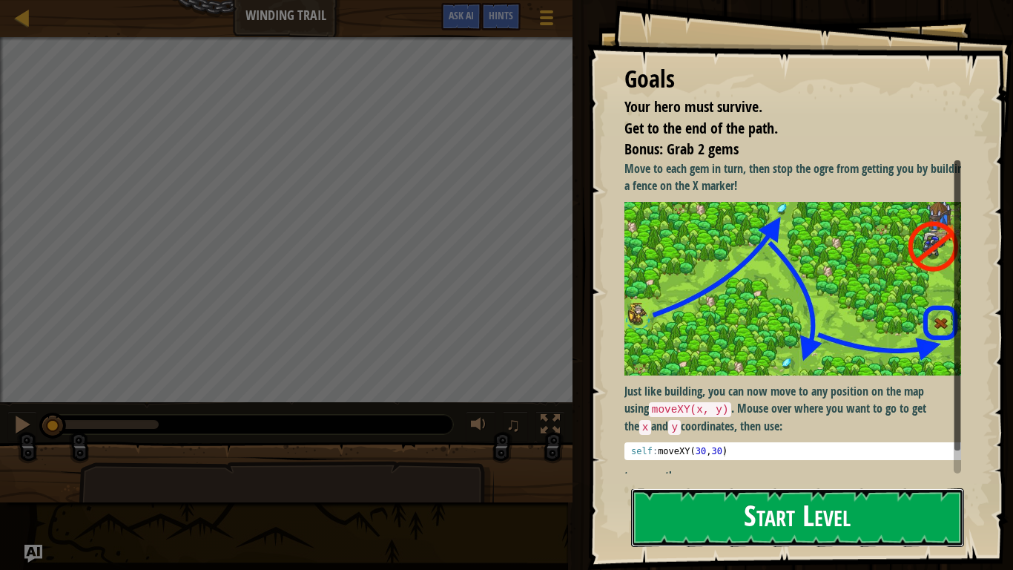
click at [777, 475] on button "Start Level" at bounding box center [797, 517] width 333 height 59
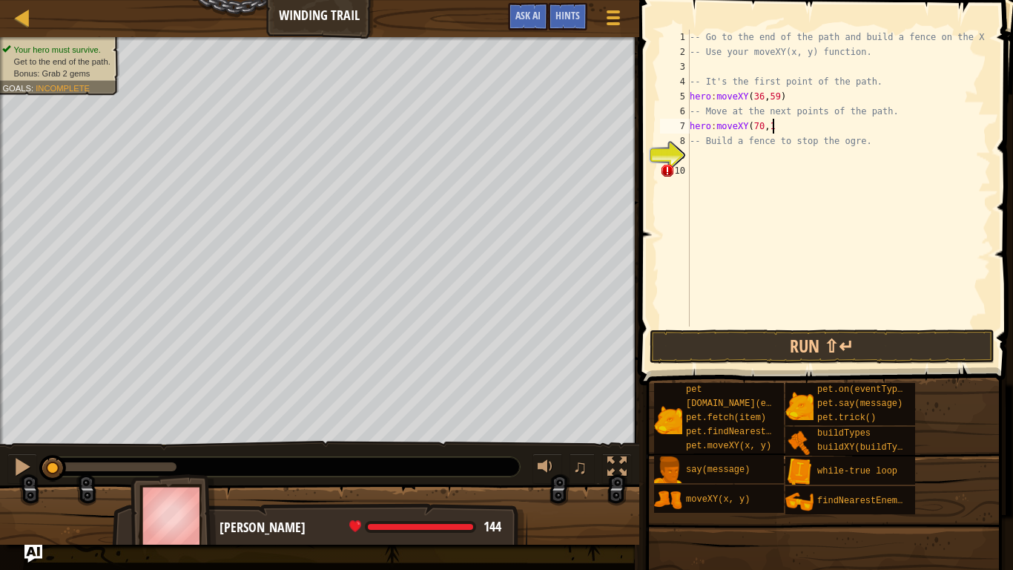
scroll to position [7, 6]
type textarea "hero:moveXY(70, 19)"
click at [739, 159] on div "-- Go to the end of the path and build a fence on the X -- Use your moveXY(x, y…" at bounding box center [839, 193] width 304 height 326
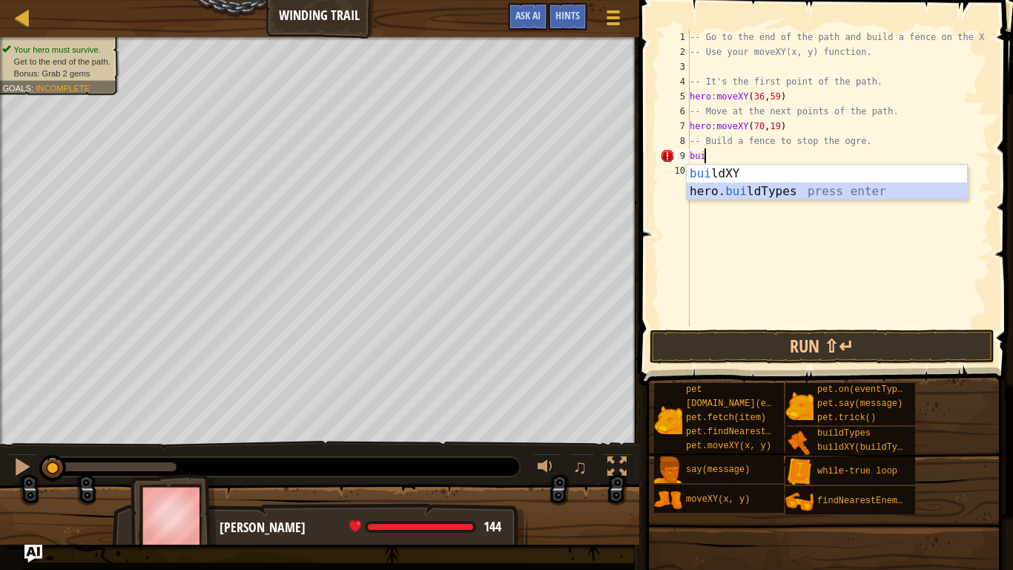
click at [745, 189] on div "bui ldXY press enter hero. bui ldTypes press enter" at bounding box center [827, 200] width 280 height 71
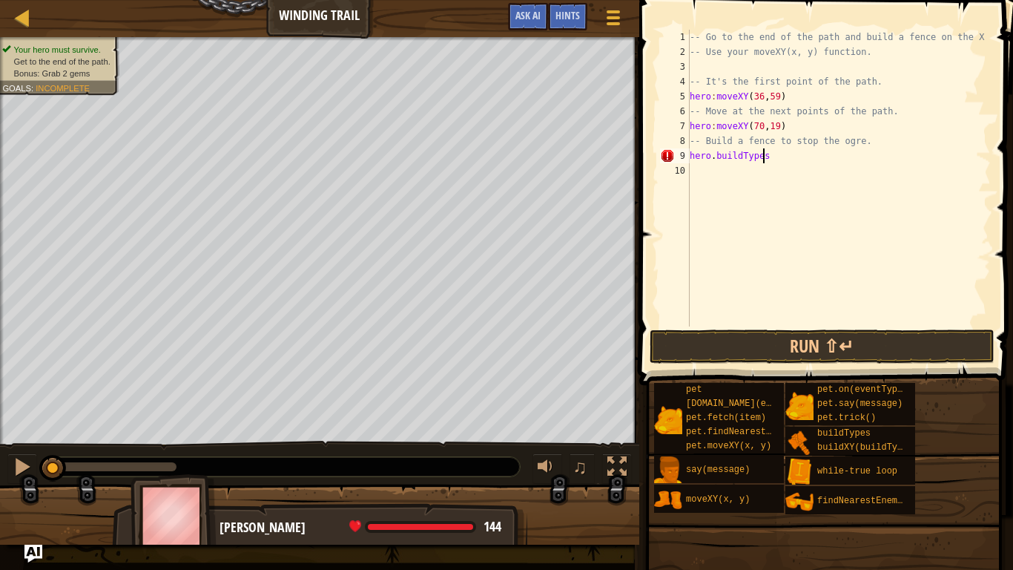
click at [714, 155] on div "-- Go to the end of the path and build a fence on the X -- Use your moveXY(x, y…" at bounding box center [839, 193] width 304 height 326
type textarea "herobuildTypes"
drag, startPoint x: 779, startPoint y: 156, endPoint x: 689, endPoint y: 156, distance: 90.5
click at [689, 156] on div "herobuildTypes 1 2 3 4 5 6 7 8 9 10 -- Go to the end of the path and build a fe…" at bounding box center [824, 178] width 334 height 297
click at [581, 26] on div "Hints" at bounding box center [567, 16] width 39 height 27
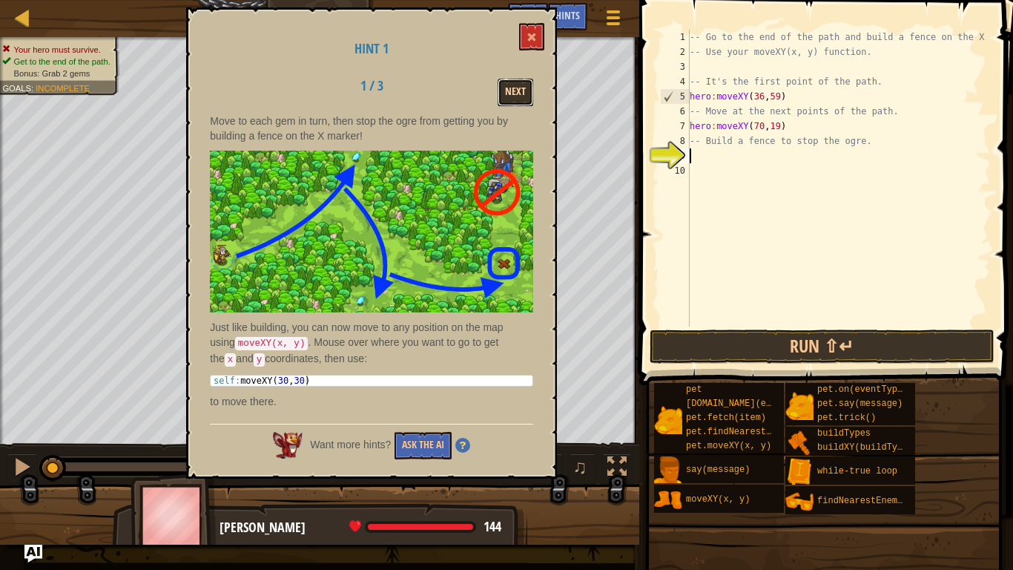
click at [511, 96] on button "Next" at bounding box center [516, 92] width 36 height 27
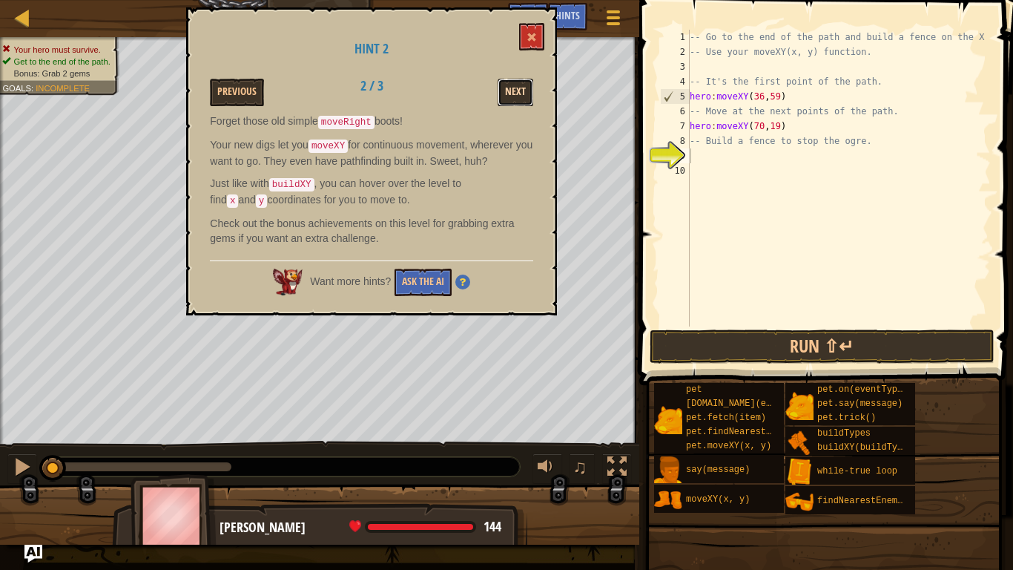
click at [509, 101] on button "Next" at bounding box center [516, 92] width 36 height 27
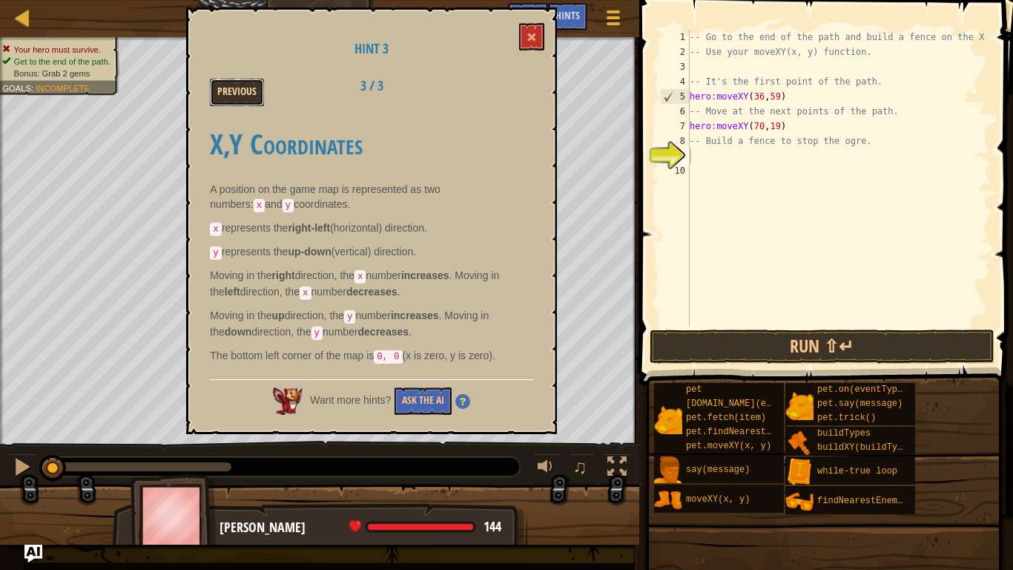
click at [243, 86] on button "Previous" at bounding box center [237, 92] width 54 height 27
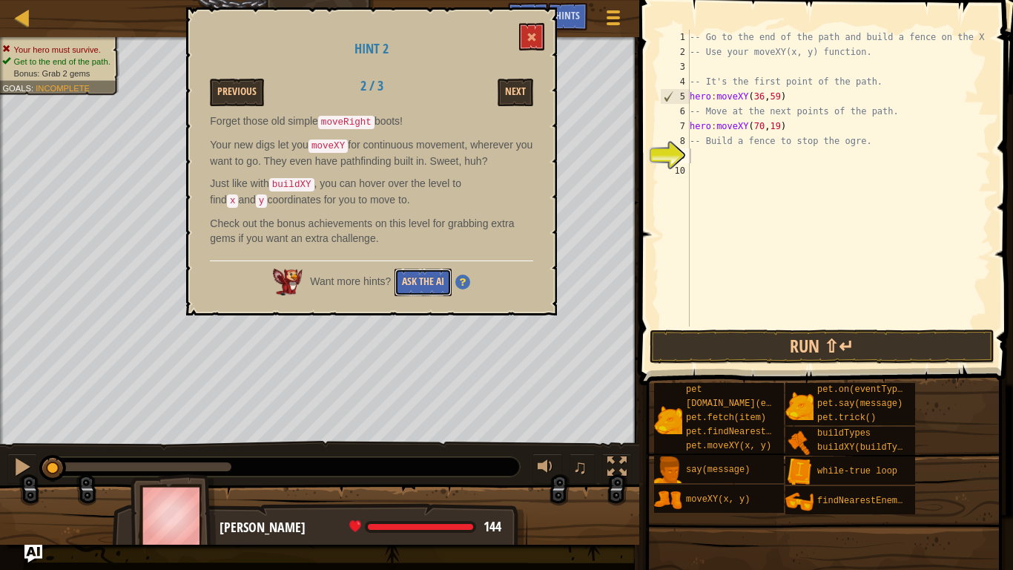
click at [432, 268] on button "Ask the AI" at bounding box center [423, 281] width 57 height 27
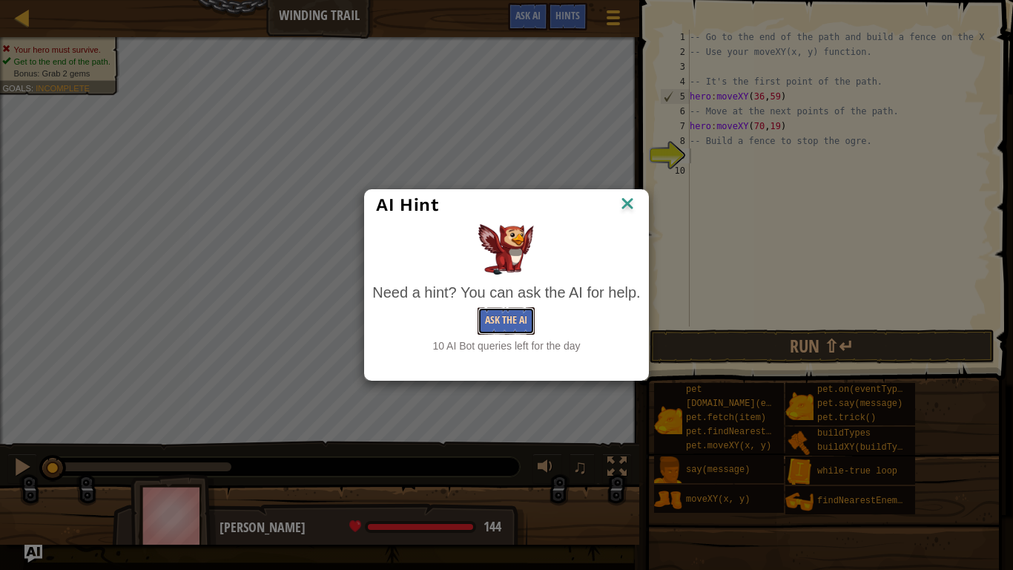
click at [489, 317] on button "Ask the AI" at bounding box center [506, 320] width 57 height 27
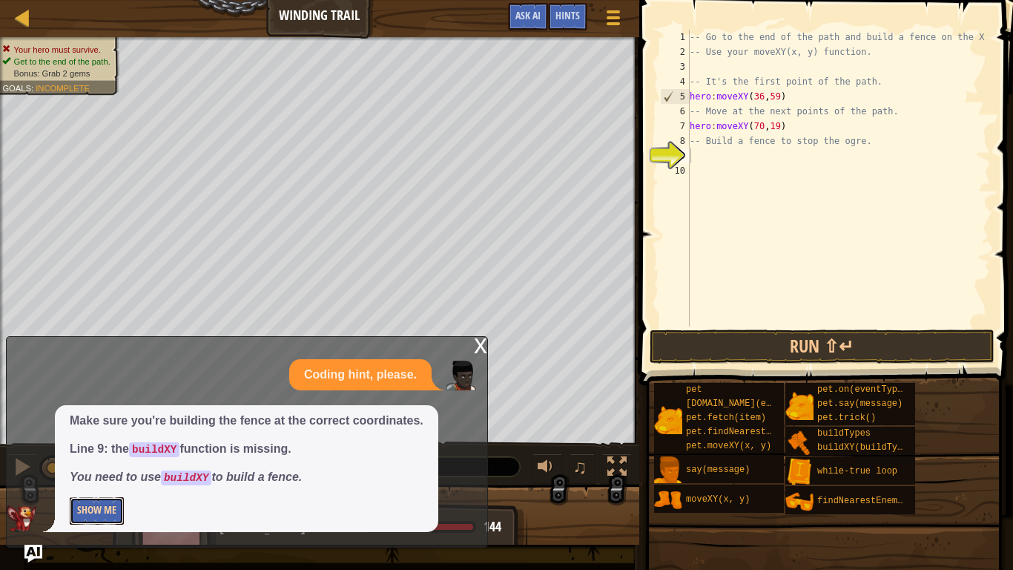
click at [82, 475] on button "Show Me" at bounding box center [97, 510] width 54 height 27
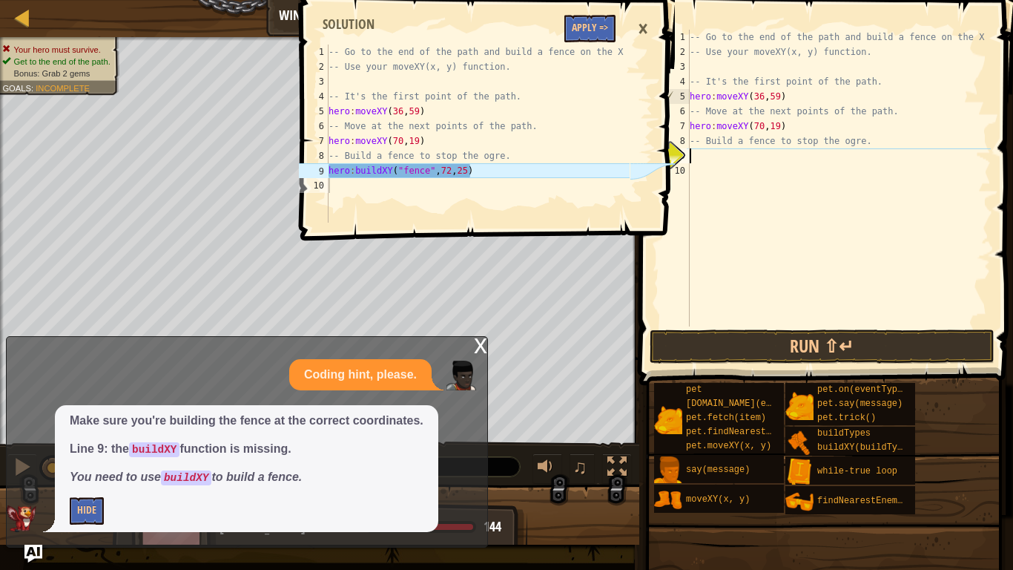
click at [722, 154] on div "-- Go to the end of the path and build a fence on the X -- Use your moveXY(x, y…" at bounding box center [839, 193] width 304 height 326
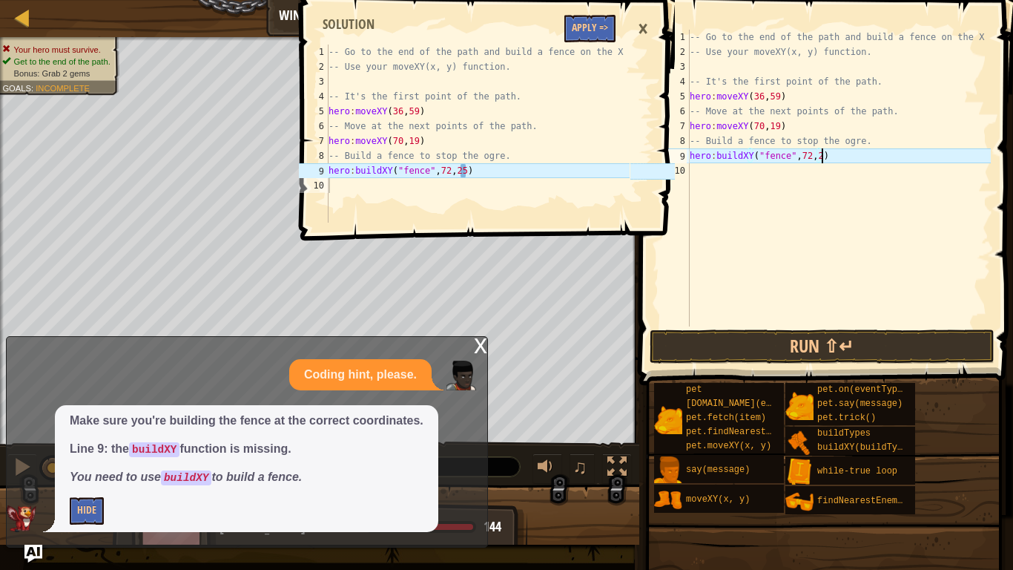
scroll to position [7, 10]
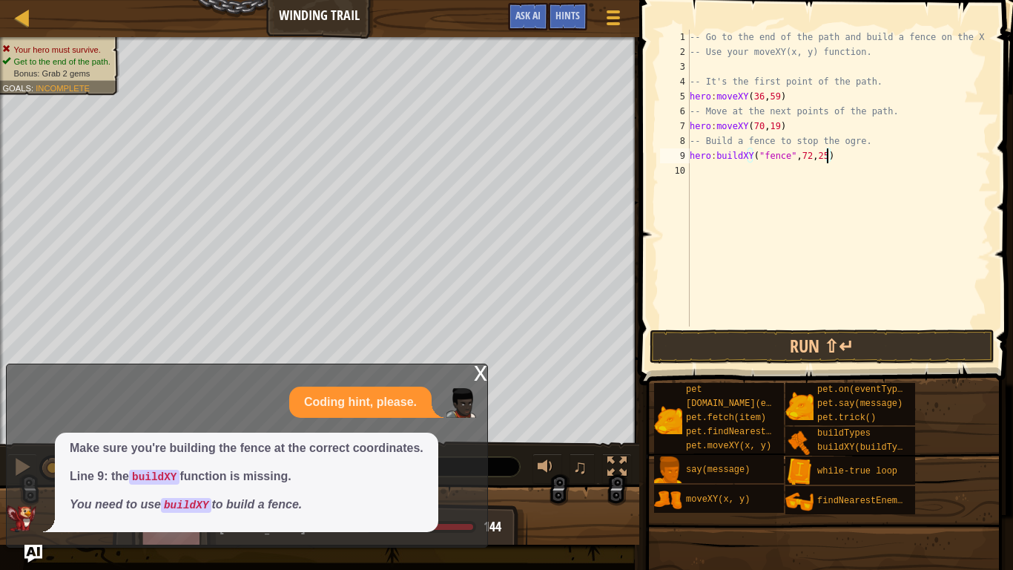
click at [479, 373] on div "x" at bounding box center [480, 371] width 13 height 15
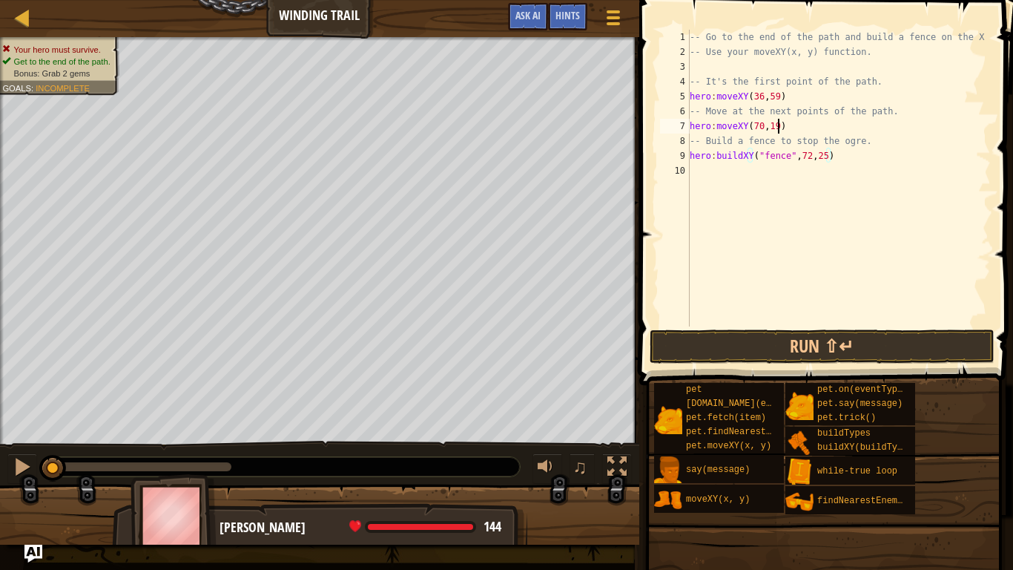
click at [779, 125] on div "-- Go to the end of the path and build a fence on the X -- Use your moveXY(x, y…" at bounding box center [839, 193] width 304 height 326
type textarea "hero:moveXY(37, 13)"
click at [695, 343] on button "Run ⇧↵" at bounding box center [823, 346] width 346 height 34
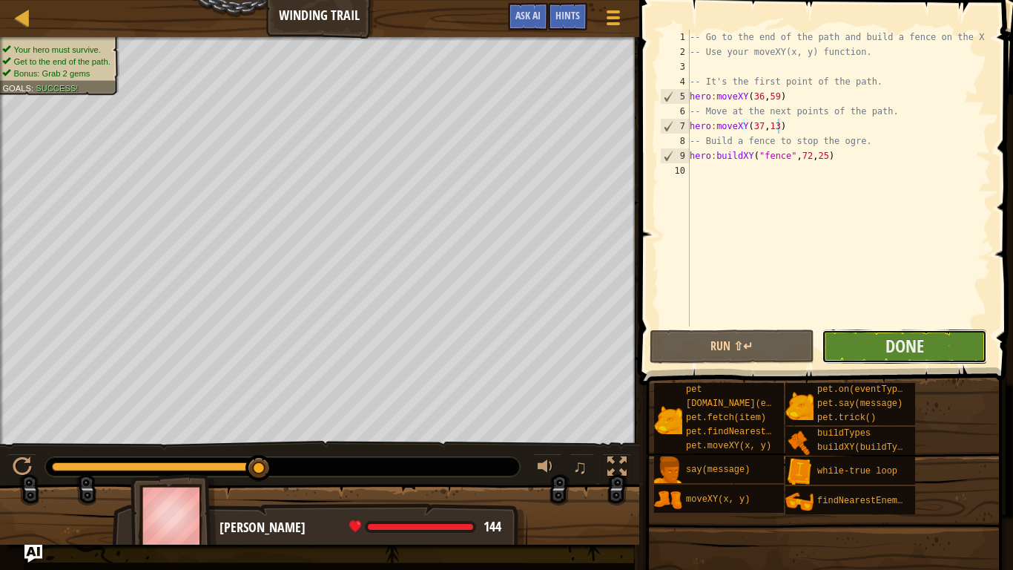
click at [877, 351] on button "Done" at bounding box center [904, 346] width 165 height 34
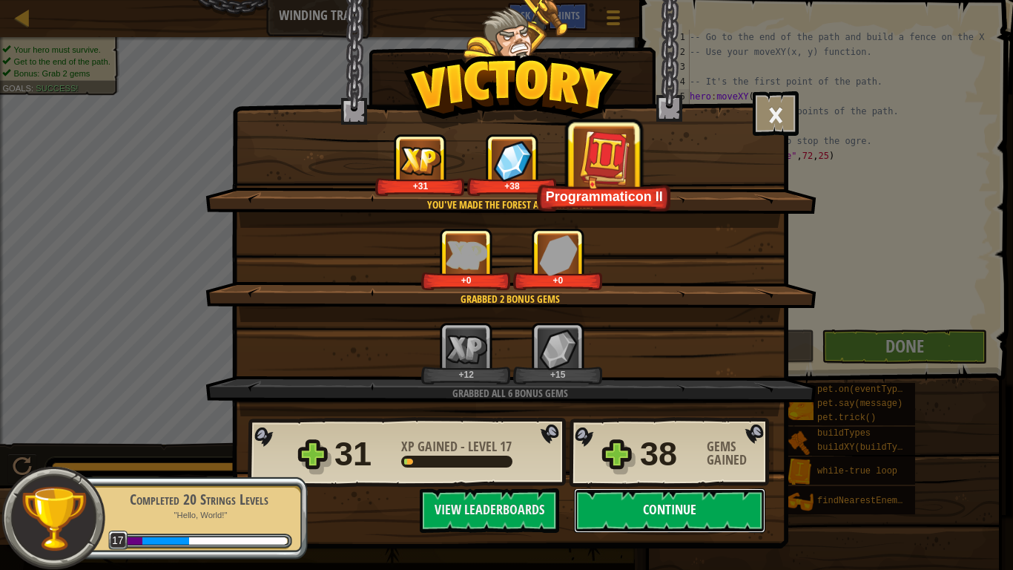
click at [658, 475] on button "Continue" at bounding box center [669, 510] width 191 height 44
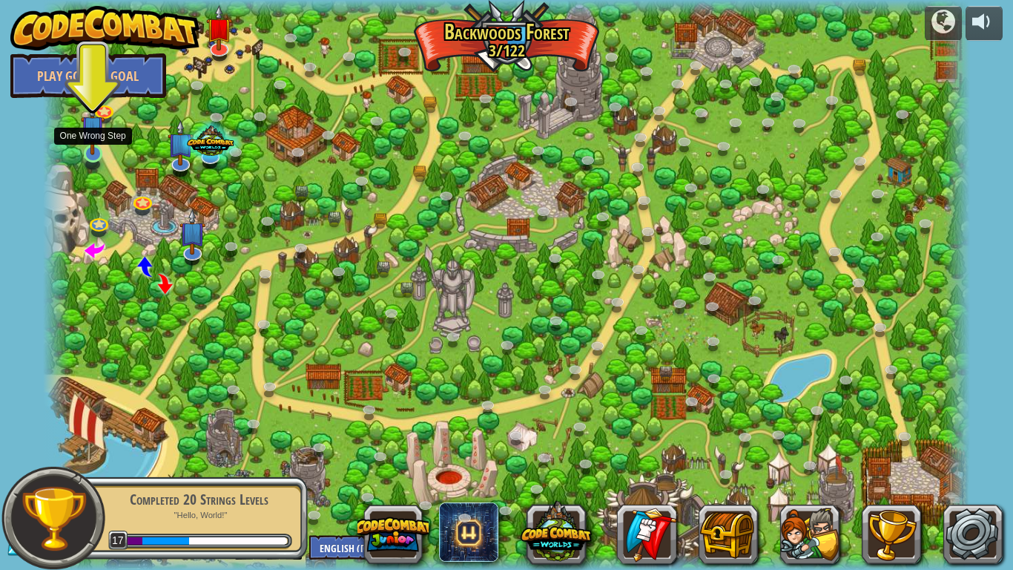
click at [92, 144] on img at bounding box center [93, 127] width 24 height 55
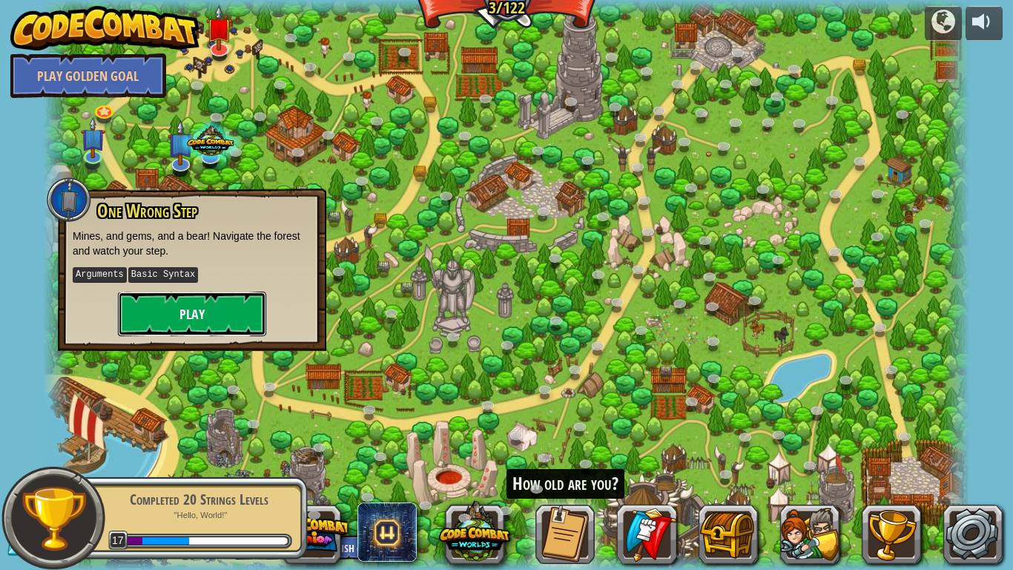
click at [240, 315] on button "Play" at bounding box center [192, 313] width 148 height 44
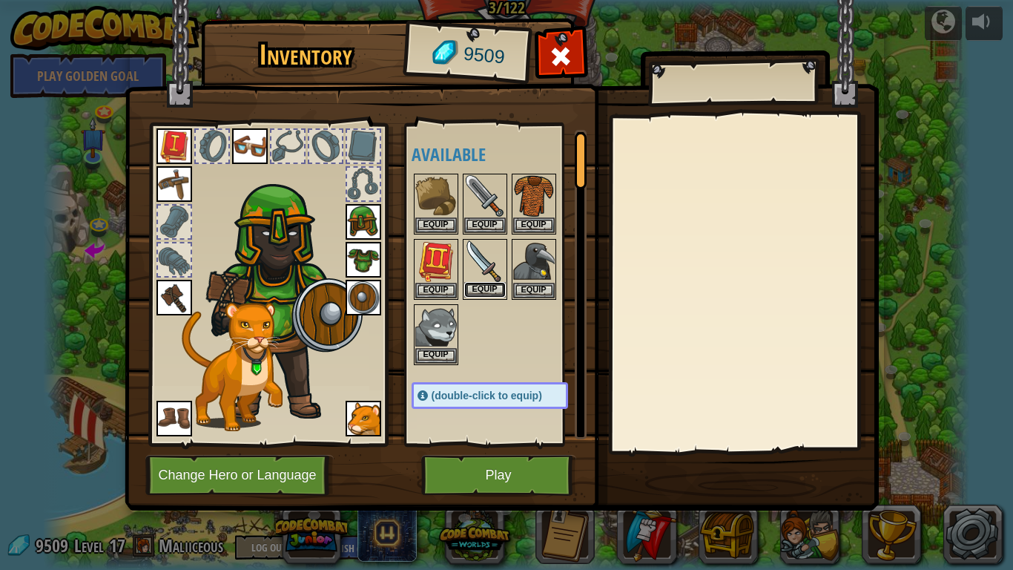
click at [498, 293] on button "Equip" at bounding box center [485, 290] width 42 height 16
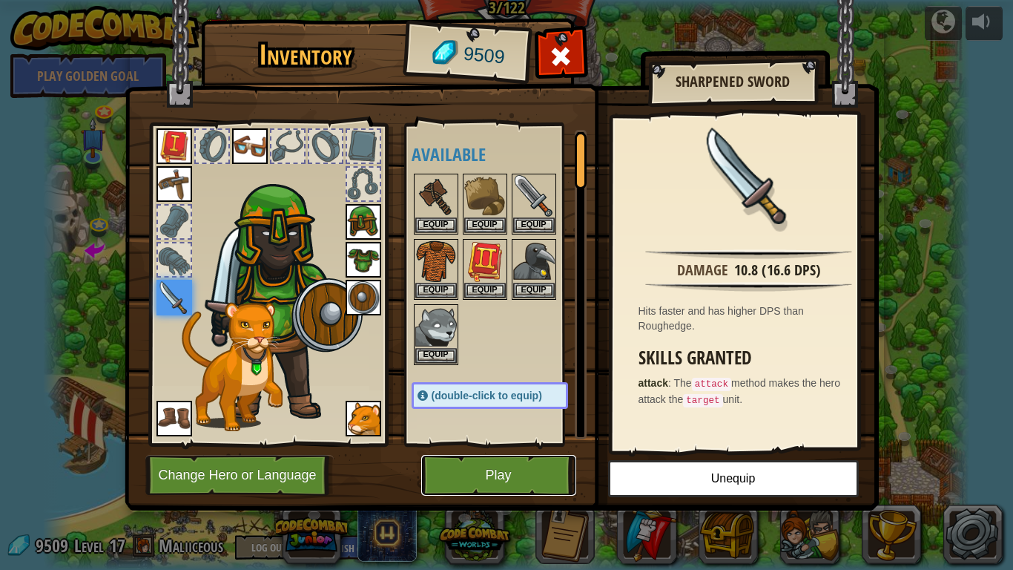
click at [464, 475] on button "Play" at bounding box center [498, 475] width 155 height 41
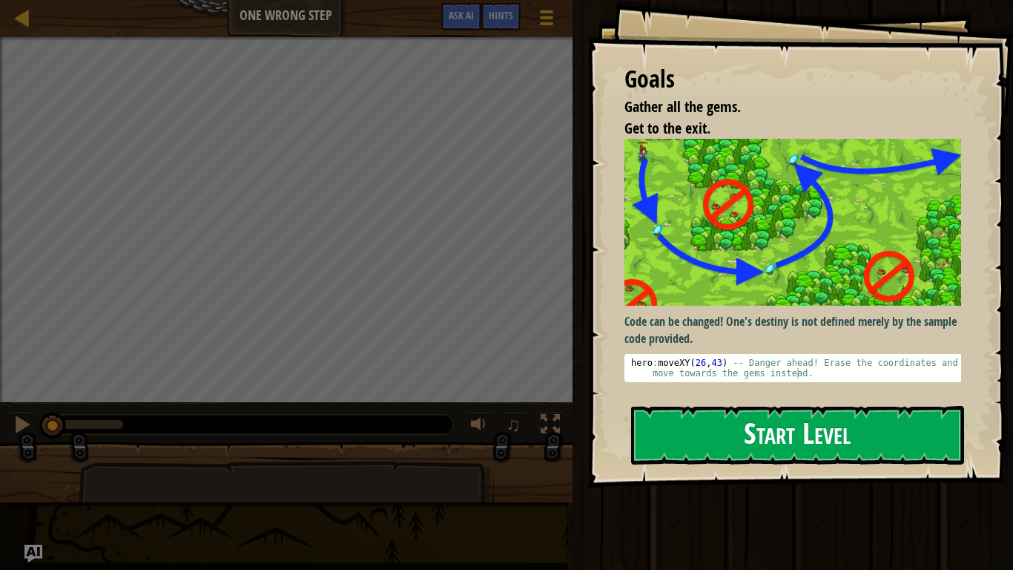
click at [697, 423] on button "Start Level" at bounding box center [797, 435] width 333 height 59
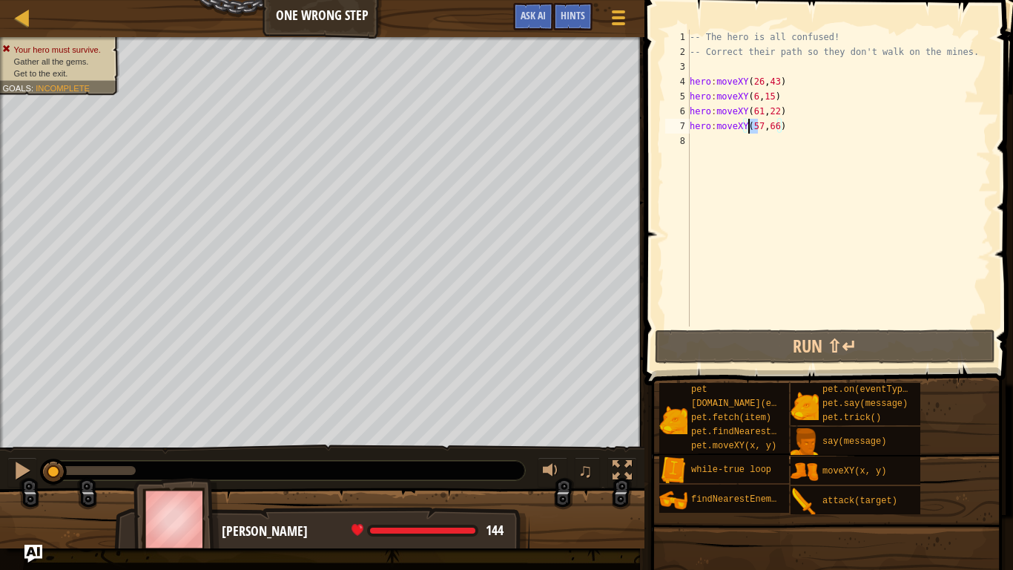
drag, startPoint x: 757, startPoint y: 127, endPoint x: 749, endPoint y: 127, distance: 8.2
click at [749, 127] on div "-- The hero is all confused! -- Correct their path so they don't walk on the mi…" at bounding box center [839, 193] width 304 height 326
drag, startPoint x: 778, startPoint y: 126, endPoint x: 748, endPoint y: 125, distance: 30.4
click at [748, 125] on div "-- The hero is all confused! -- Correct their path so they don't walk on the mi…" at bounding box center [839, 193] width 304 height 326
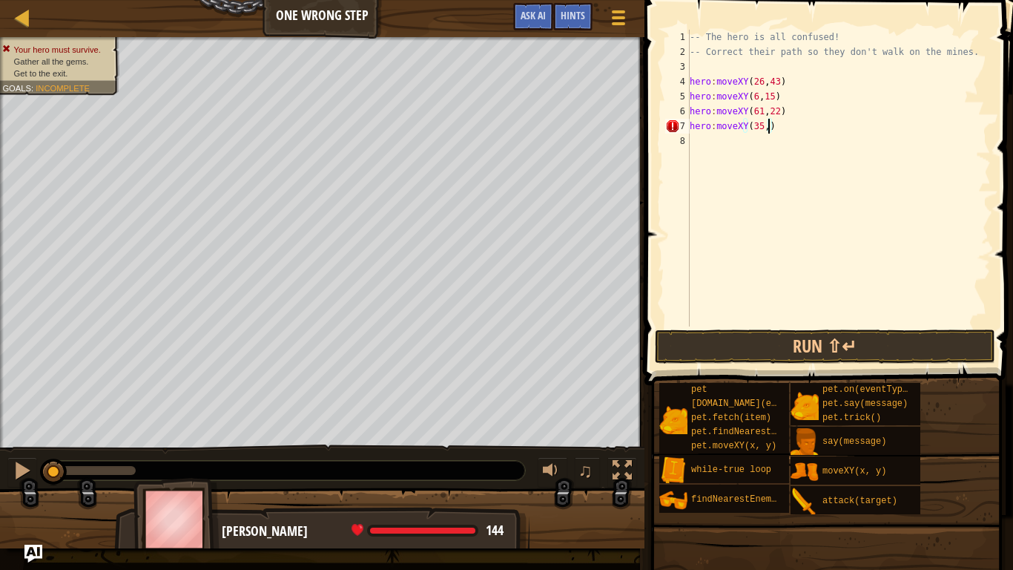
scroll to position [7, 6]
type textarea "hero:moveXY(35, 25)"
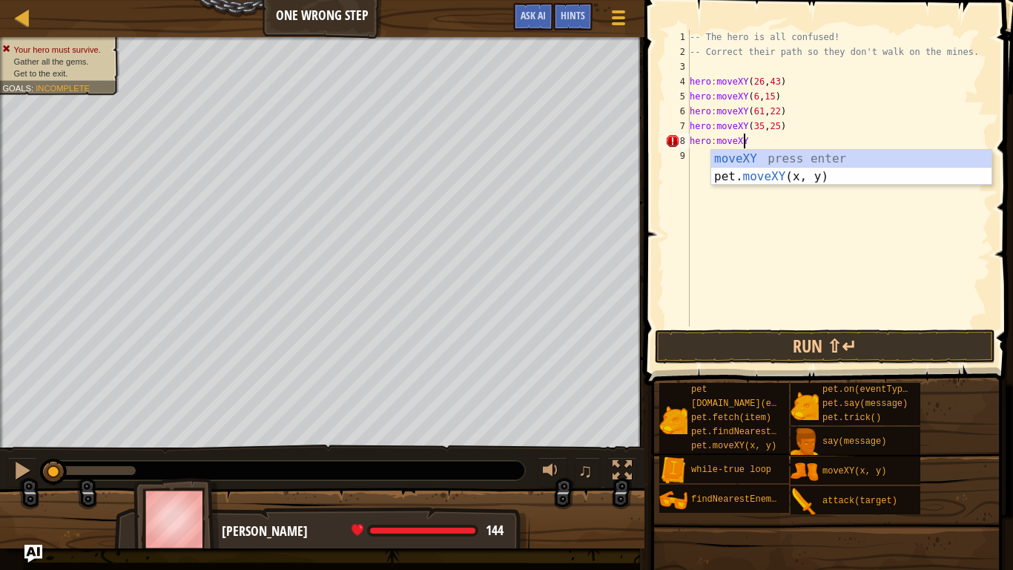
scroll to position [7, 4]
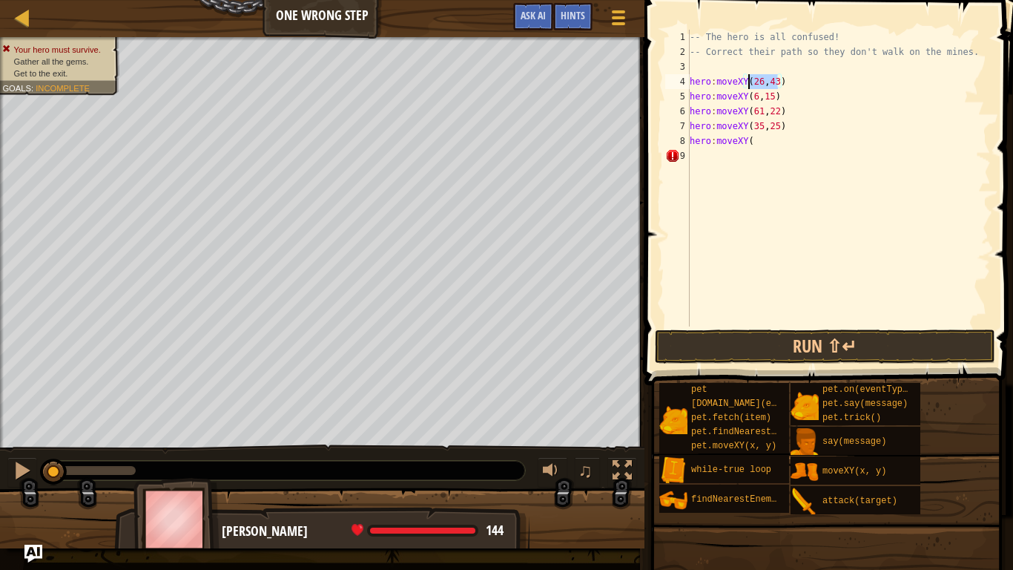
drag, startPoint x: 778, startPoint y: 80, endPoint x: 749, endPoint y: 83, distance: 29.1
click at [749, 83] on div "-- The hero is all confused! -- Correct their path so they don't walk on the mi…" at bounding box center [839, 193] width 304 height 326
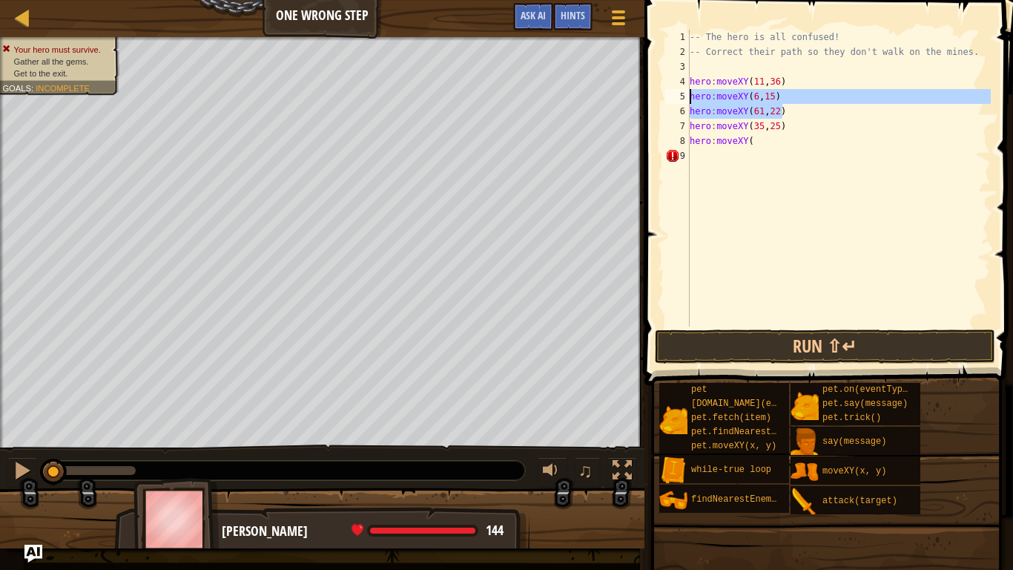
drag, startPoint x: 791, startPoint y: 114, endPoint x: 688, endPoint y: 99, distance: 103.4
click at [688, 99] on div "hero:moveXY(11, 36) 1 2 3 4 5 6 7 8 9 -- The hero is all confused! -- Correct t…" at bounding box center [826, 178] width 329 height 297
type textarea "hero:moveXY(6, 15) hero:moveXY(61, 22)"
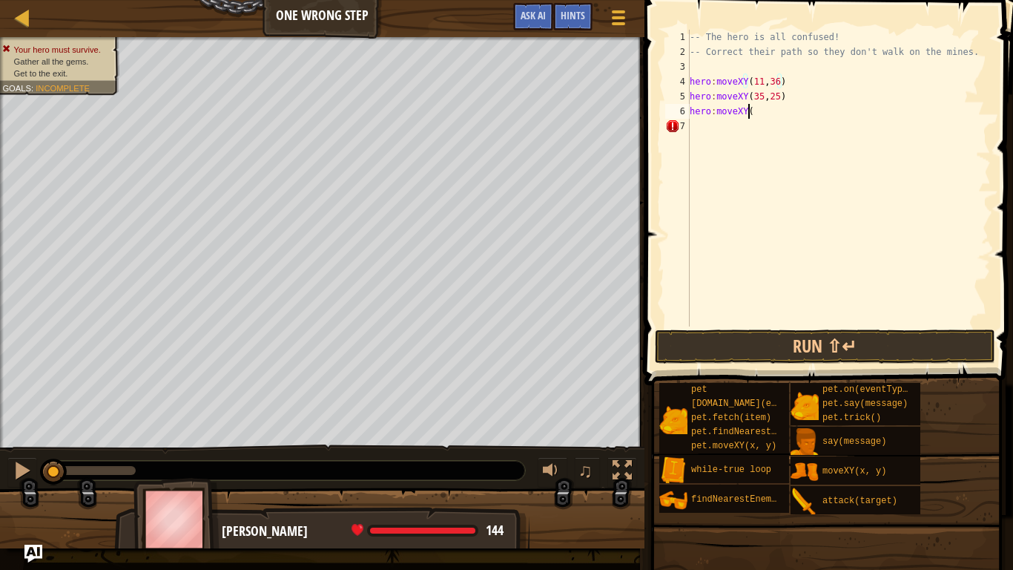
click at [762, 110] on div "-- The hero is all confused! -- Correct their path so they don't walk on the mi…" at bounding box center [839, 193] width 304 height 326
type textarea "hero:moveXY(40, 56"
type textarea "hero:moveXY(40, 56)"
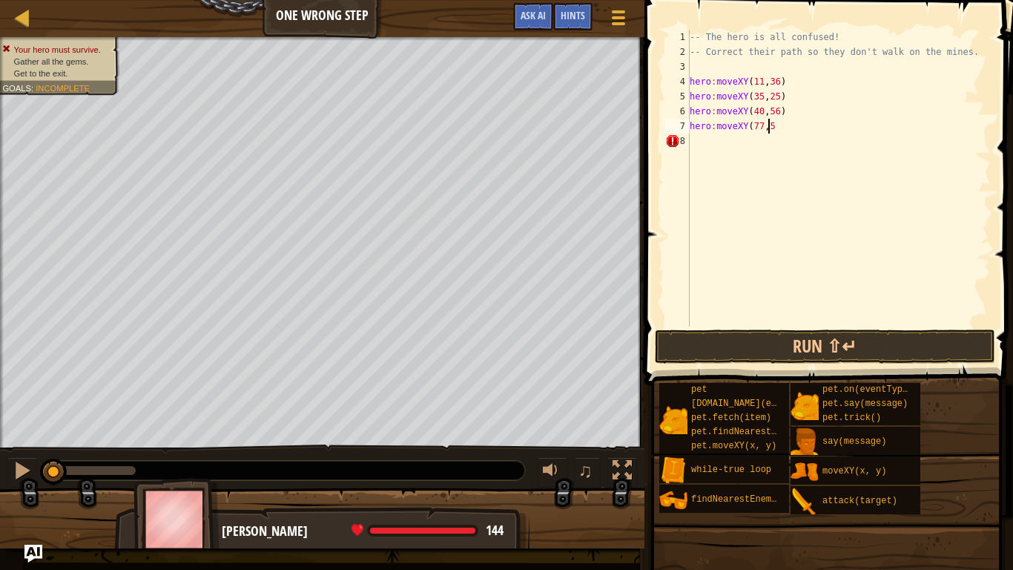
scroll to position [7, 6]
type textarea "hero:moveXY(77,58)"
click at [831, 346] on button "Run ⇧↵" at bounding box center [825, 346] width 340 height 34
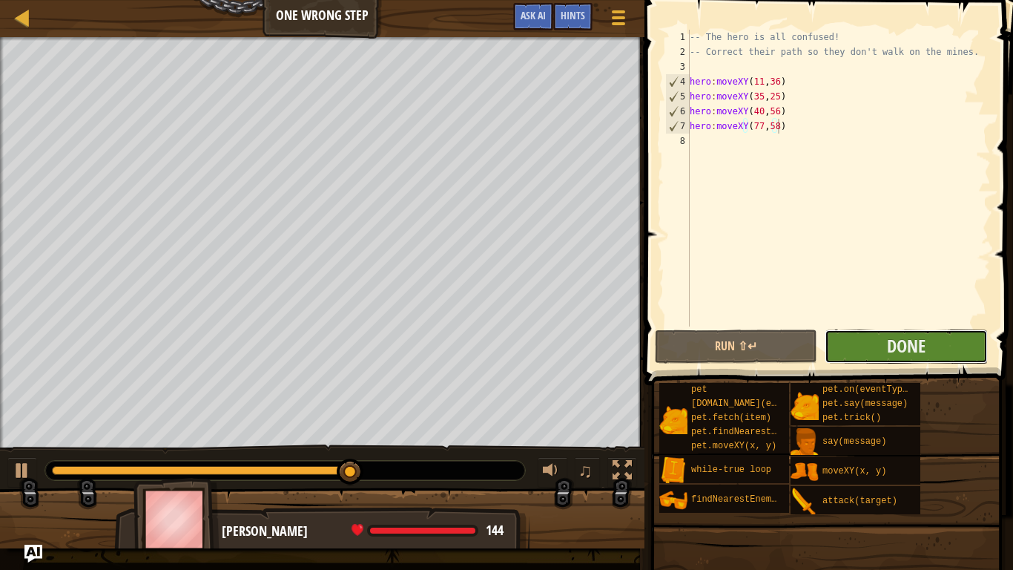
click at [859, 346] on button "Done" at bounding box center [906, 346] width 162 height 34
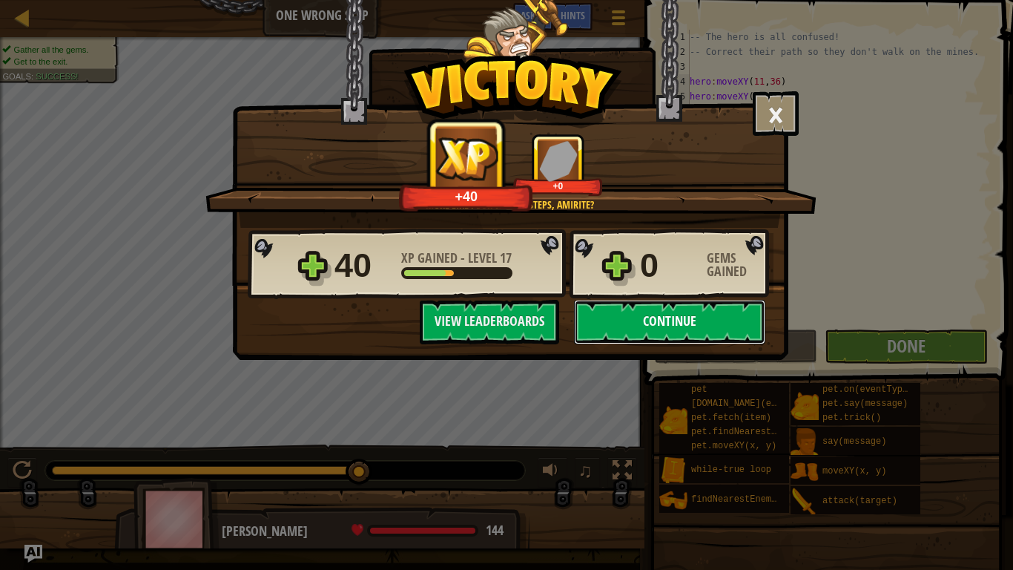
click at [713, 324] on button "Continue" at bounding box center [669, 322] width 191 height 44
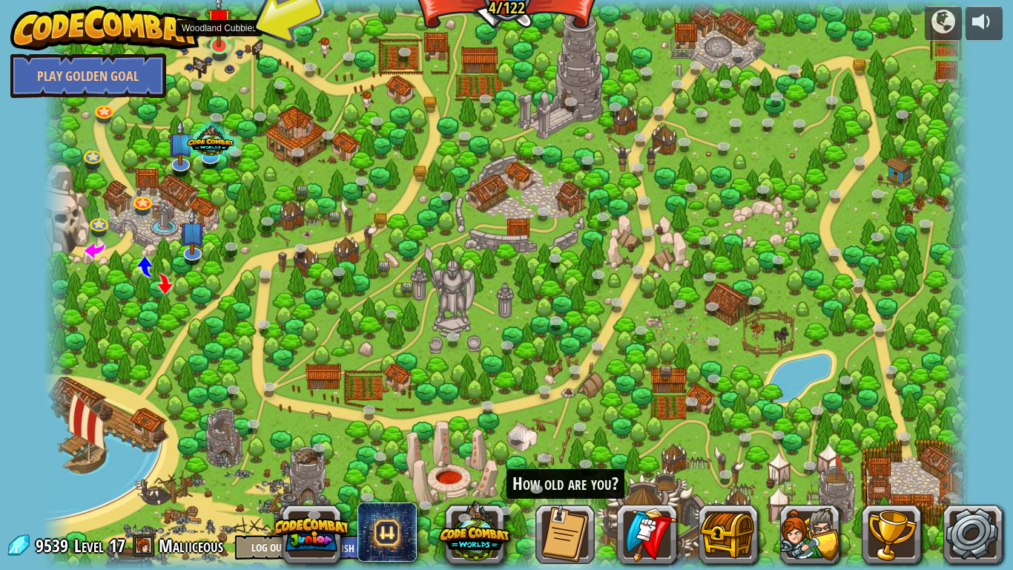
click at [220, 44] on img at bounding box center [219, 20] width 24 height 55
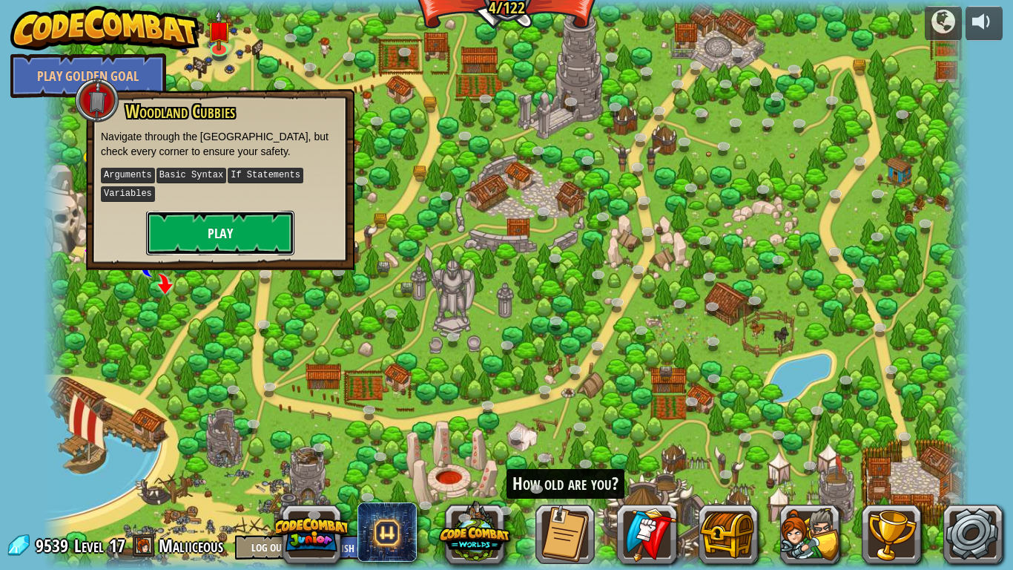
click at [237, 232] on button "Play" at bounding box center [220, 233] width 148 height 44
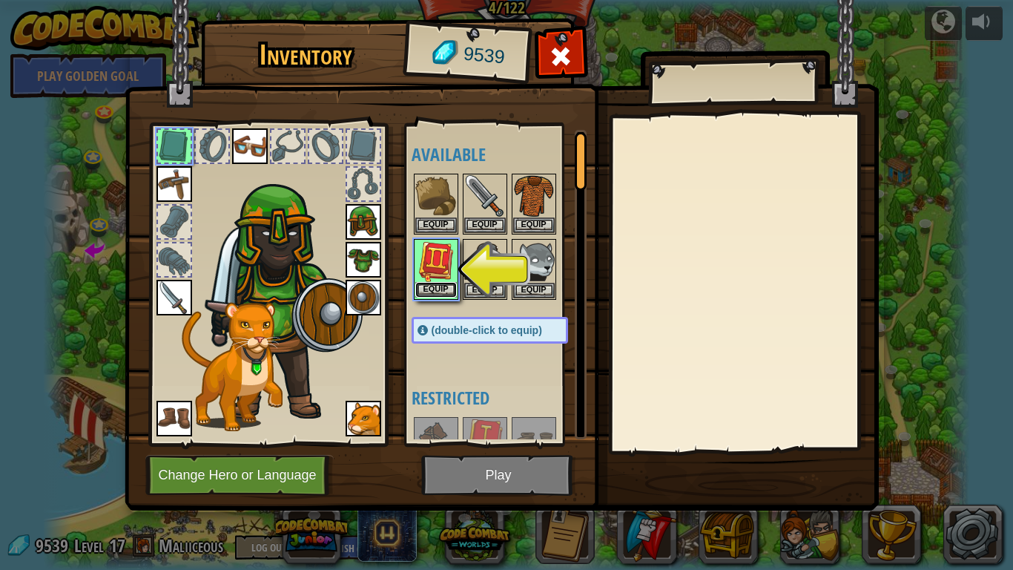
click at [445, 285] on button "Equip" at bounding box center [436, 290] width 42 height 16
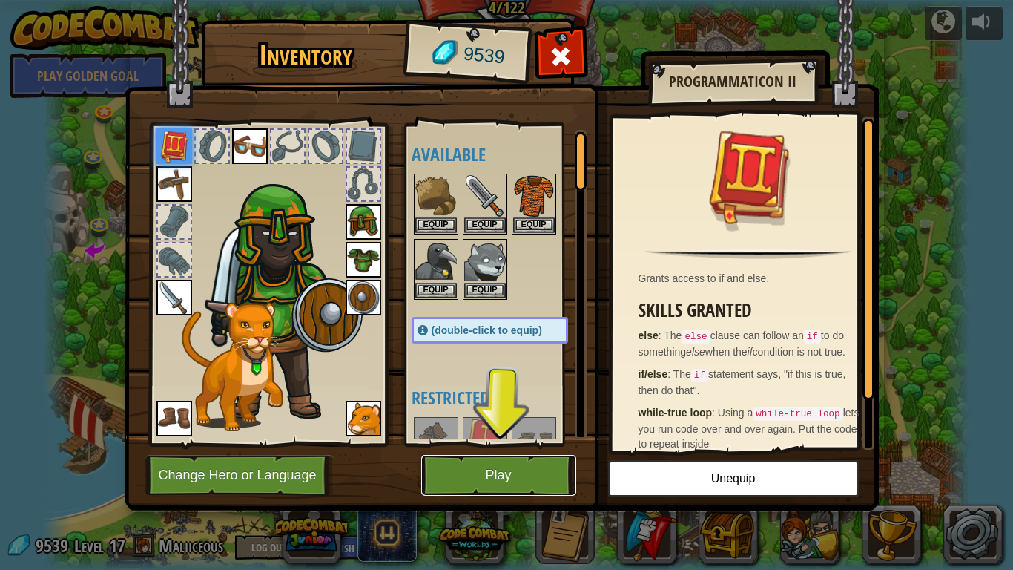
click at [524, 472] on button "Play" at bounding box center [498, 475] width 155 height 41
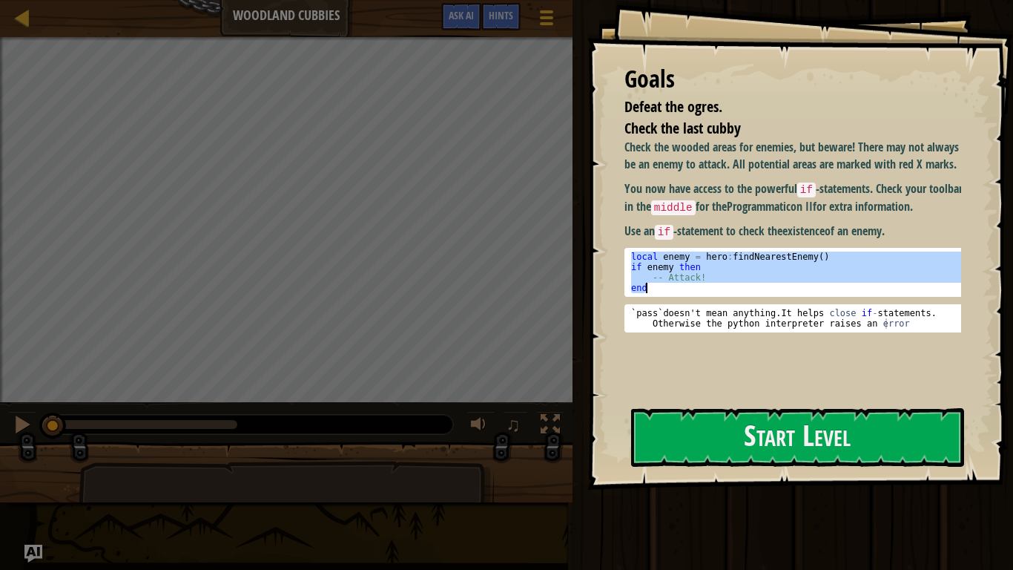
drag, startPoint x: 631, startPoint y: 288, endPoint x: 694, endPoint y: 324, distance: 72.8
click at [694, 314] on div "local enemy = hero : findNearestEnemy ( ) if enemy then -- Attack! end" at bounding box center [798, 282] width 340 height 62
drag, startPoint x: 691, startPoint y: 311, endPoint x: 653, endPoint y: 302, distance: 39.6
click at [650, 293] on div "local enemy = hero : findNearestEnemy ( ) if enemy then -- Attack! end" at bounding box center [798, 272] width 340 height 42
drag, startPoint x: 648, startPoint y: 325, endPoint x: 625, endPoint y: 291, distance: 40.5
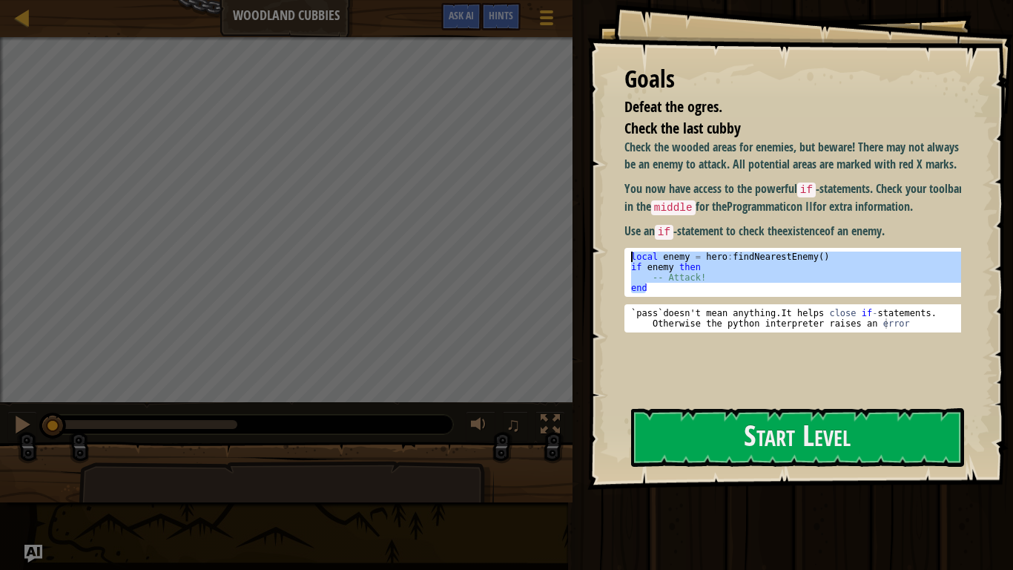
click at [625, 291] on pre "if enemy then 1 2 3 4 local enemy = hero : findNearestEnemy ( ) if enemy then -…" at bounding box center [798, 272] width 348 height 49
type textarea "local enemy = hero:findNearestEnemy() if enemy then"
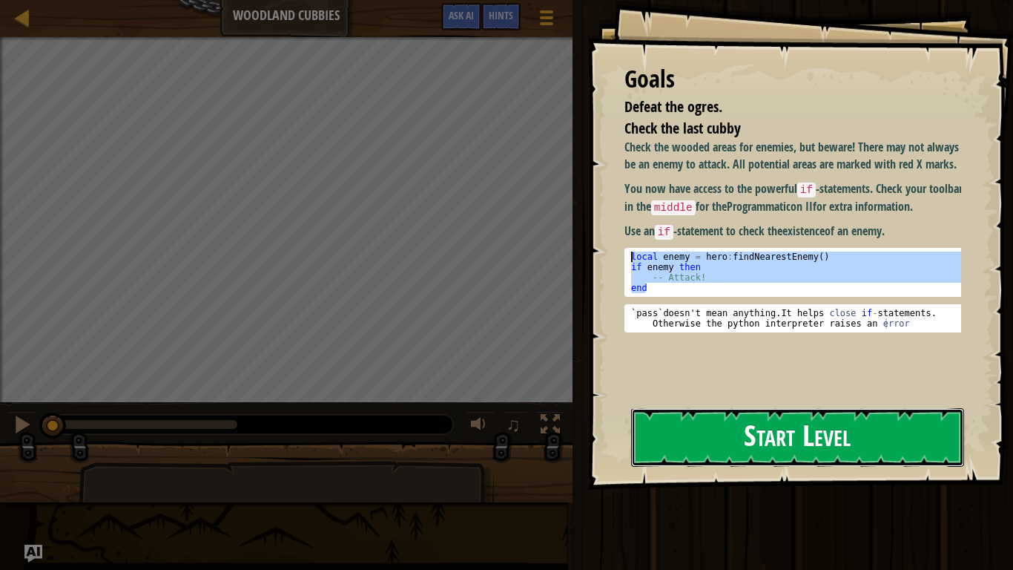
click at [739, 434] on button "Start Level" at bounding box center [797, 437] width 333 height 59
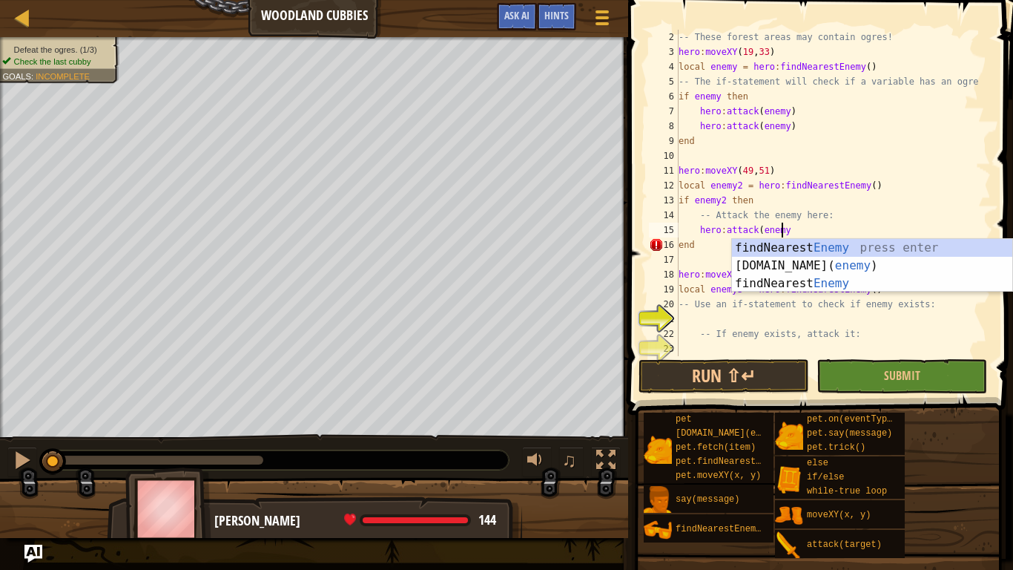
scroll to position [7, 8]
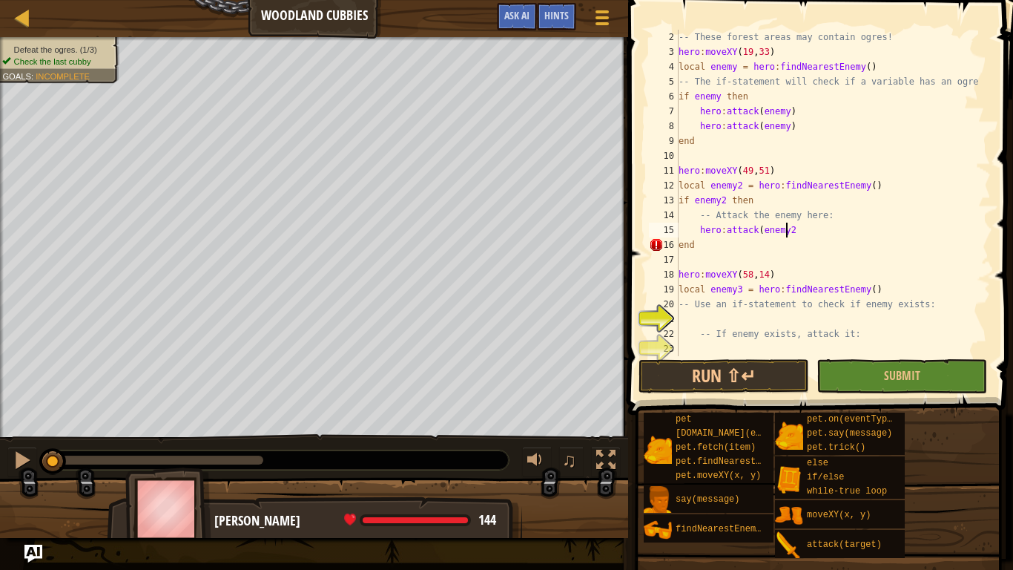
type textarea "hero:attack(enemy2)"
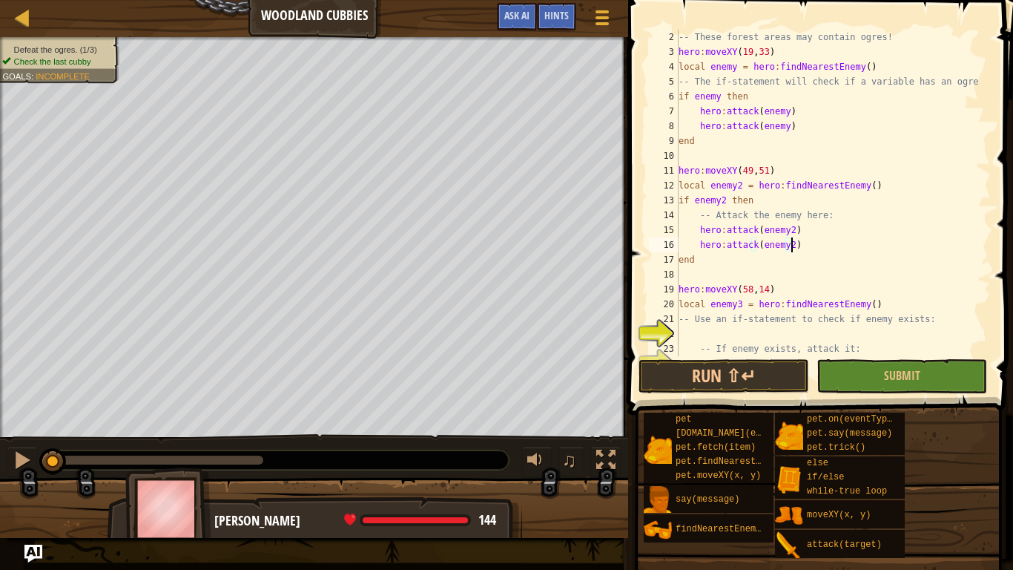
scroll to position [30, 0]
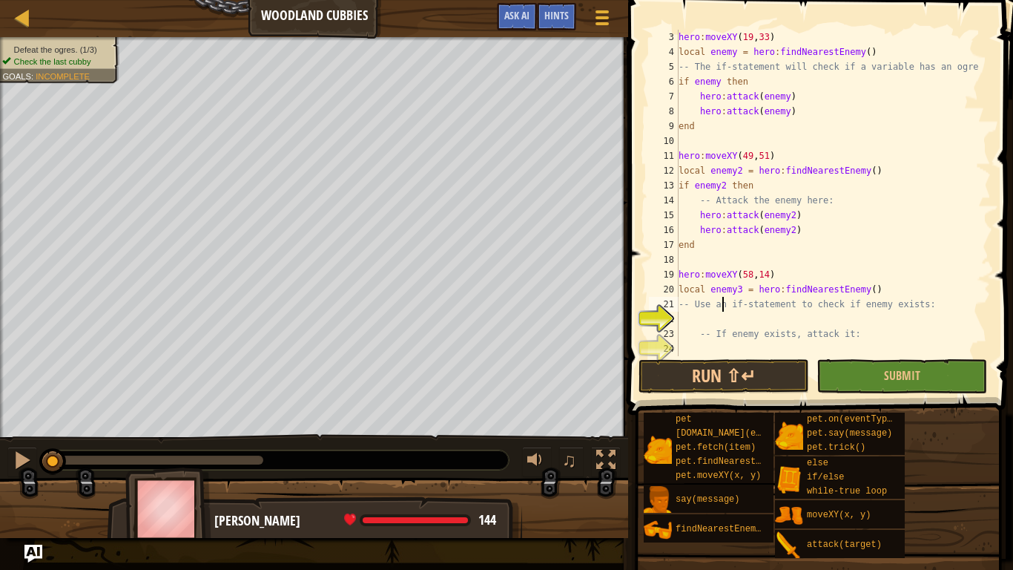
click at [725, 311] on div "hero : moveXY ( 19 , 33 ) local enemy = hero : findNearestEnemy ( ) -- The if-s…" at bounding box center [828, 208] width 304 height 356
type textarea "-- Use an if-statement to check if enemy exists:"
click at [730, 317] on div "hero : moveXY ( 19 , 33 ) local enemy = hero : findNearestEnemy ( ) -- The if-s…" at bounding box center [828, 208] width 304 height 356
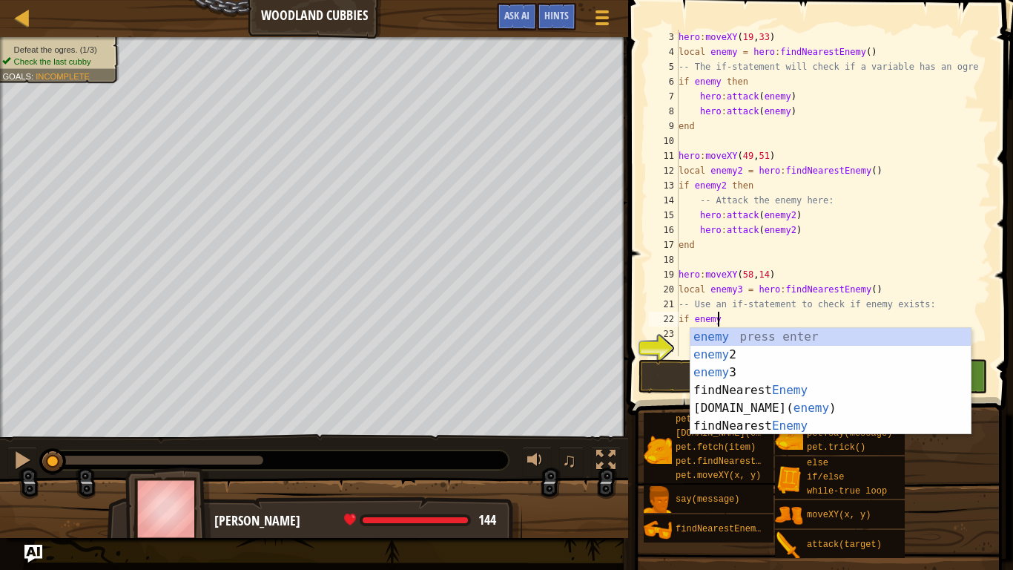
scroll to position [7, 3]
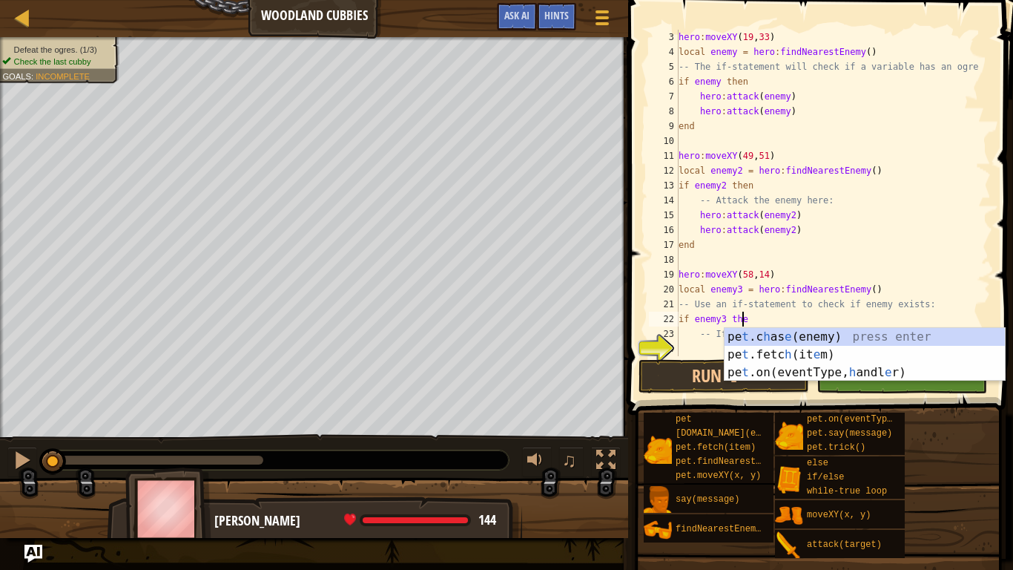
type textarea "if enemy3 then"
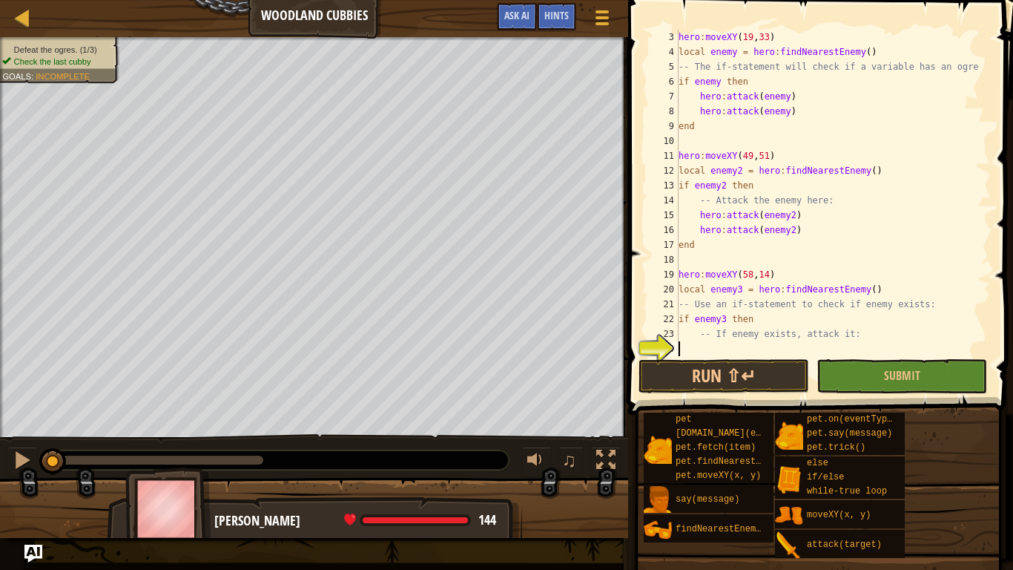
click at [684, 346] on div "hero : moveXY ( 19 , 33 ) local enemy = hero : findNearestEnemy ( ) -- The if-s…" at bounding box center [828, 208] width 304 height 356
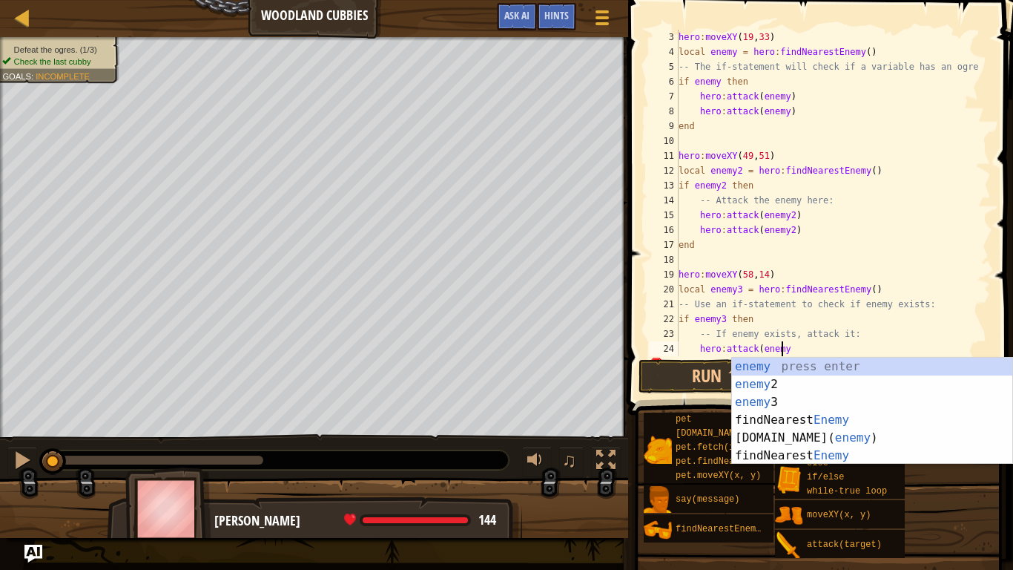
scroll to position [7, 8]
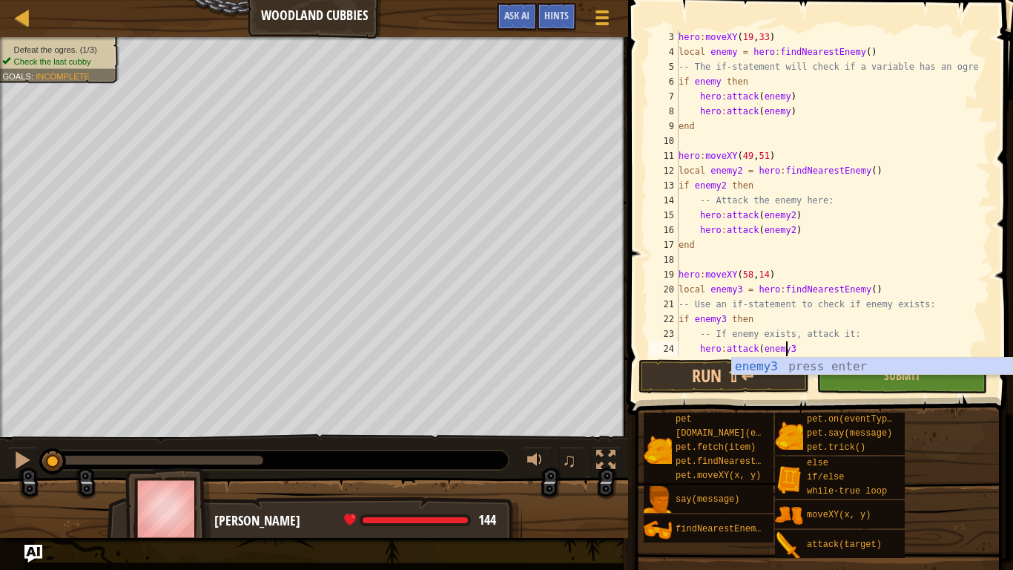
type textarea "hero:attack(enemy3)"
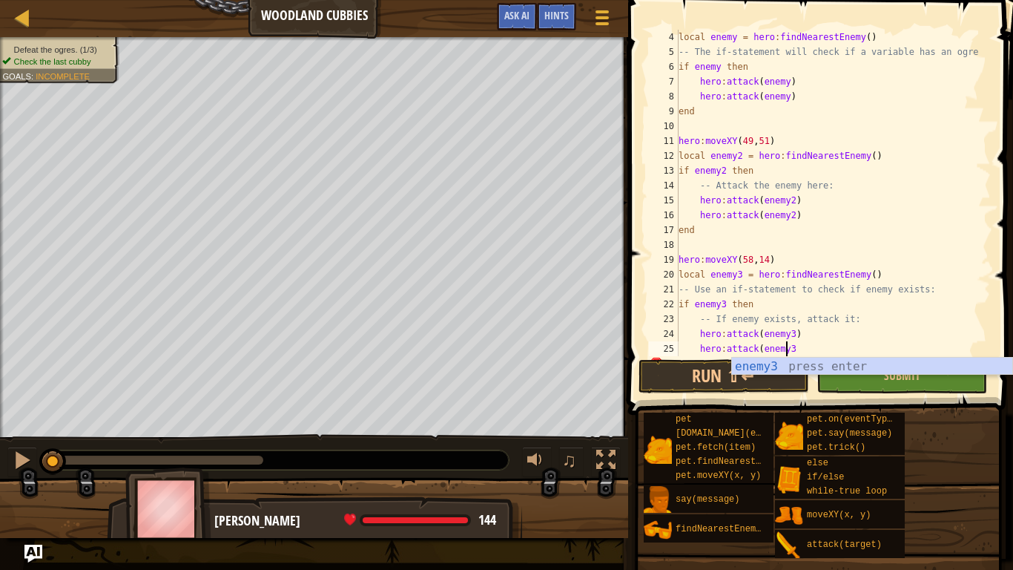
type textarea "hero:attack(enemy3)"
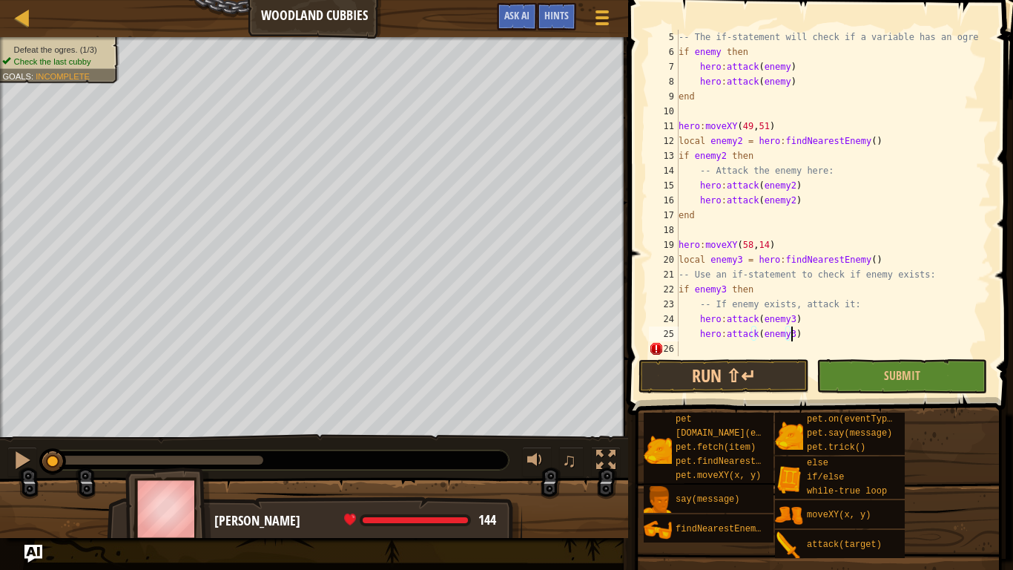
scroll to position [59, 0]
click at [770, 352] on div "-- The if-statement will check if a variable has an ogre. if enemy then hero : …" at bounding box center [828, 208] width 304 height 356
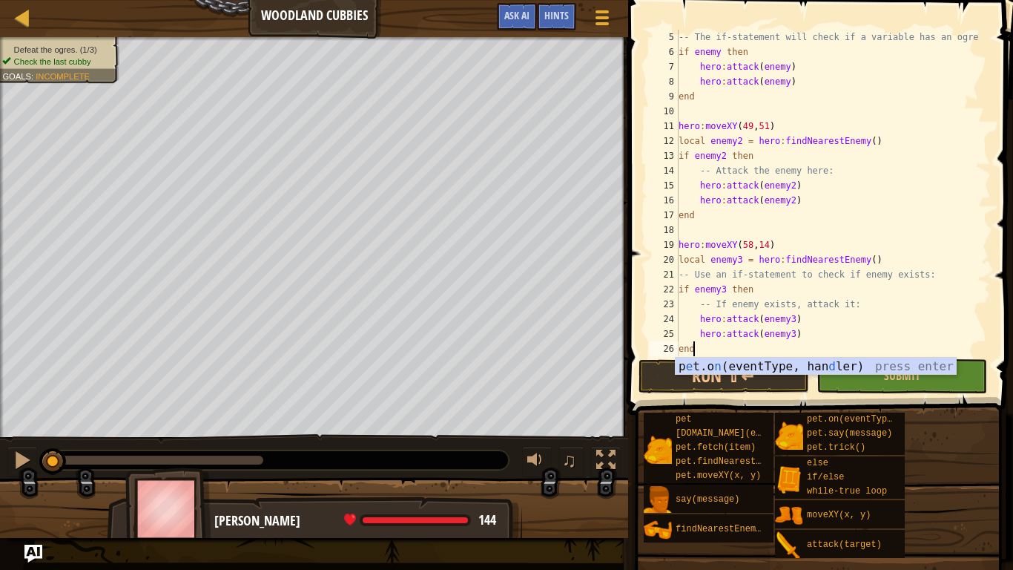
scroll to position [7, 1]
click at [813, 340] on div "-- The if-statement will check if a variable has an ogre. if enemy then hero : …" at bounding box center [828, 208] width 304 height 356
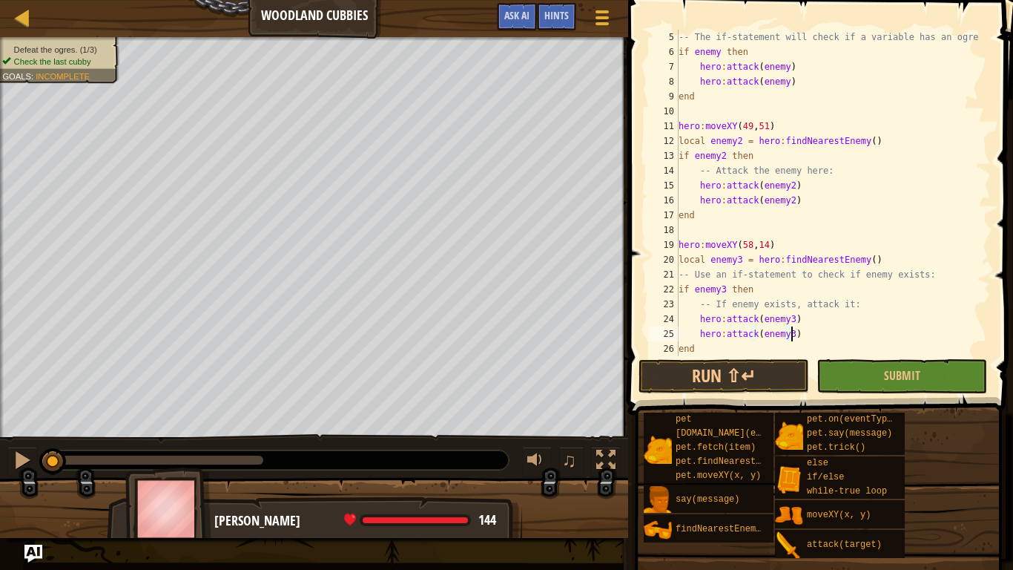
scroll to position [74, 0]
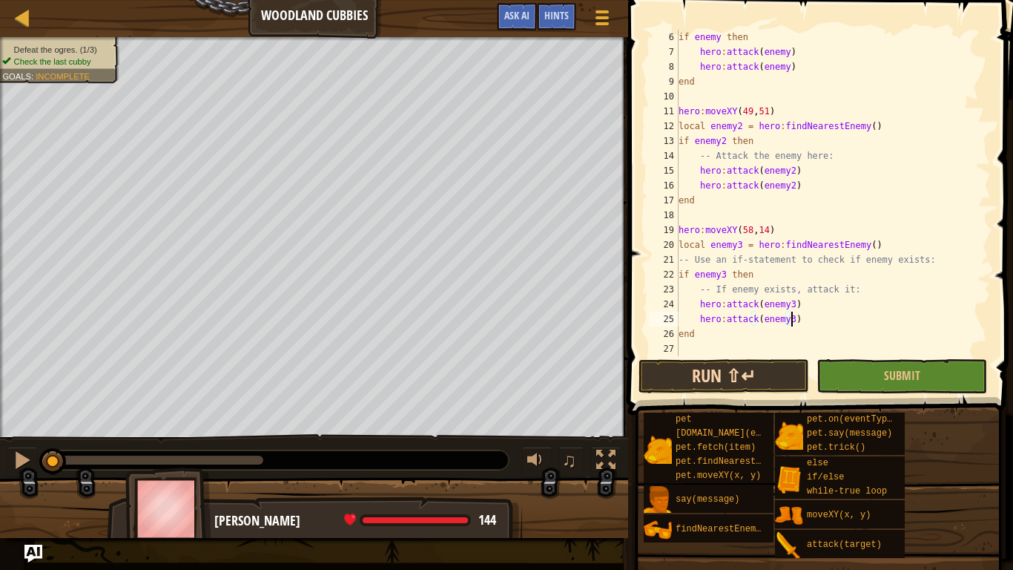
type textarea "hero:attack(enemy3)"
click at [767, 374] on button "Run ⇧↵" at bounding box center [723, 376] width 171 height 34
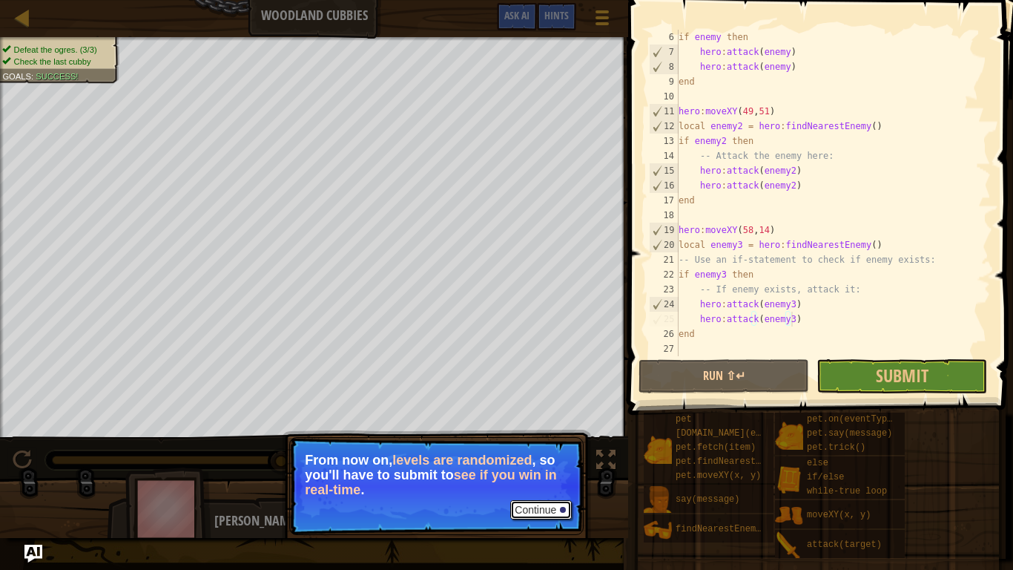
click at [526, 475] on button "Continue" at bounding box center [541, 509] width 62 height 19
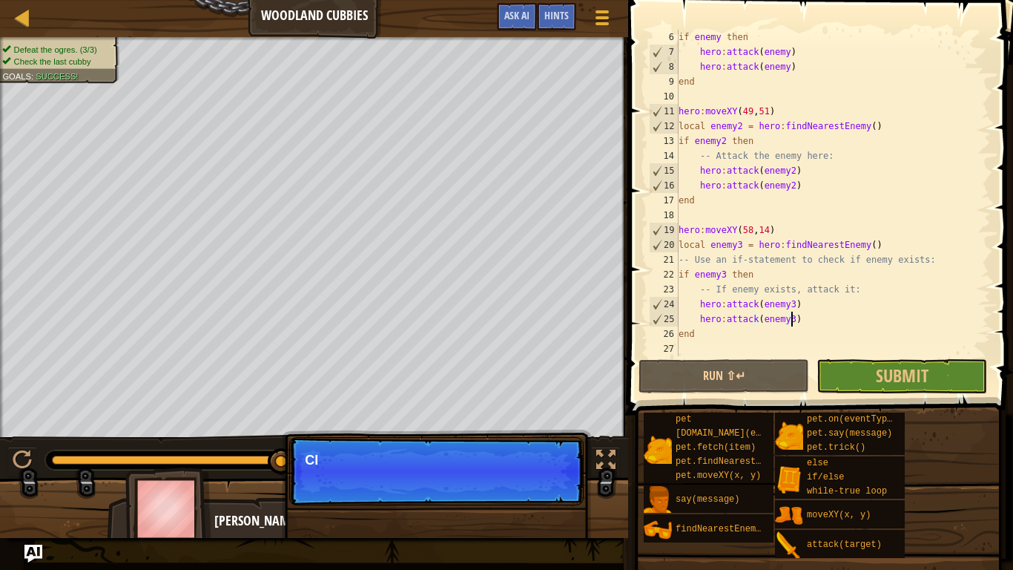
scroll to position [7, 9]
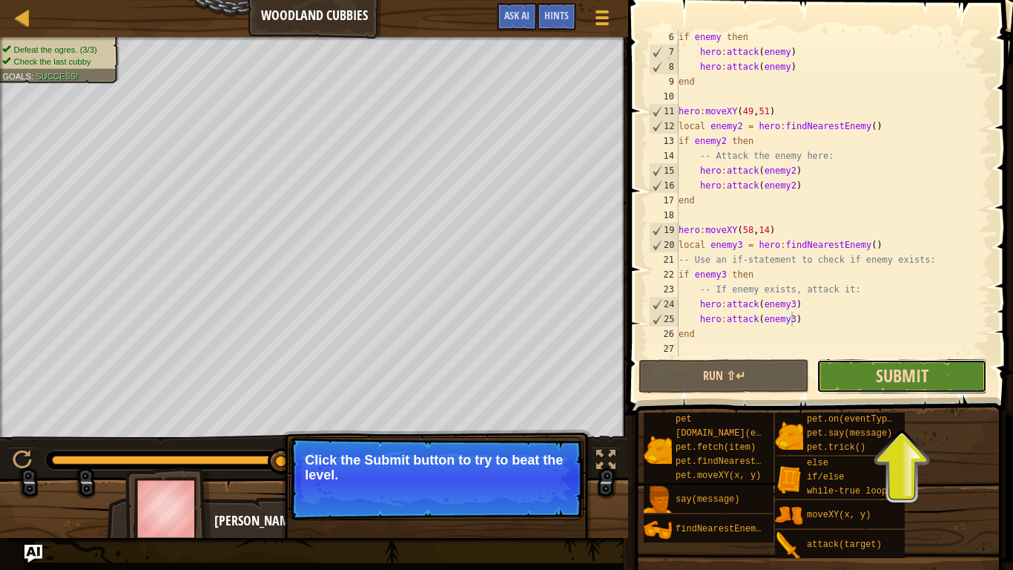
click at [894, 385] on span "Submit" at bounding box center [902, 375] width 53 height 24
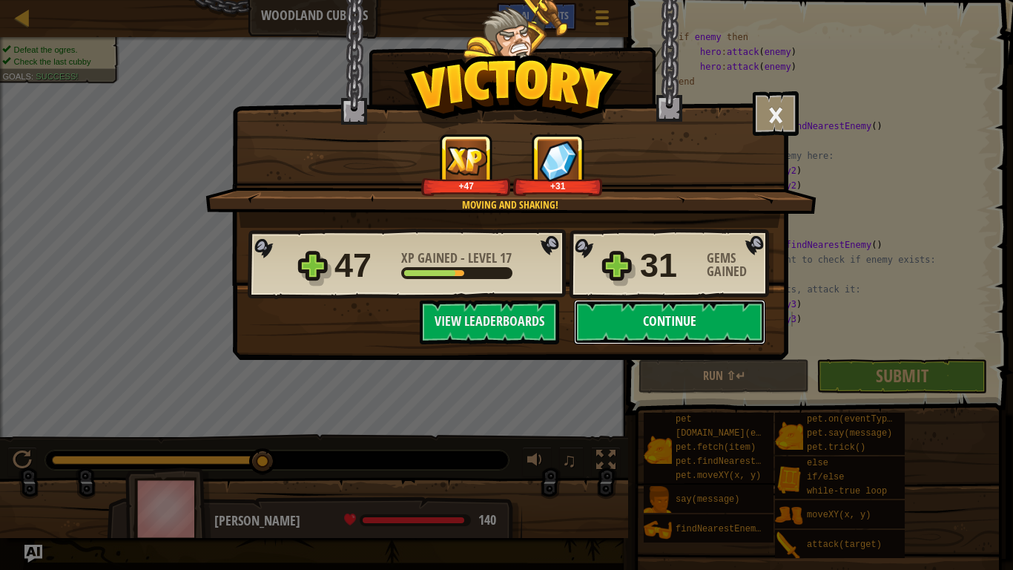
click at [663, 331] on button "Continue" at bounding box center [669, 322] width 191 height 44
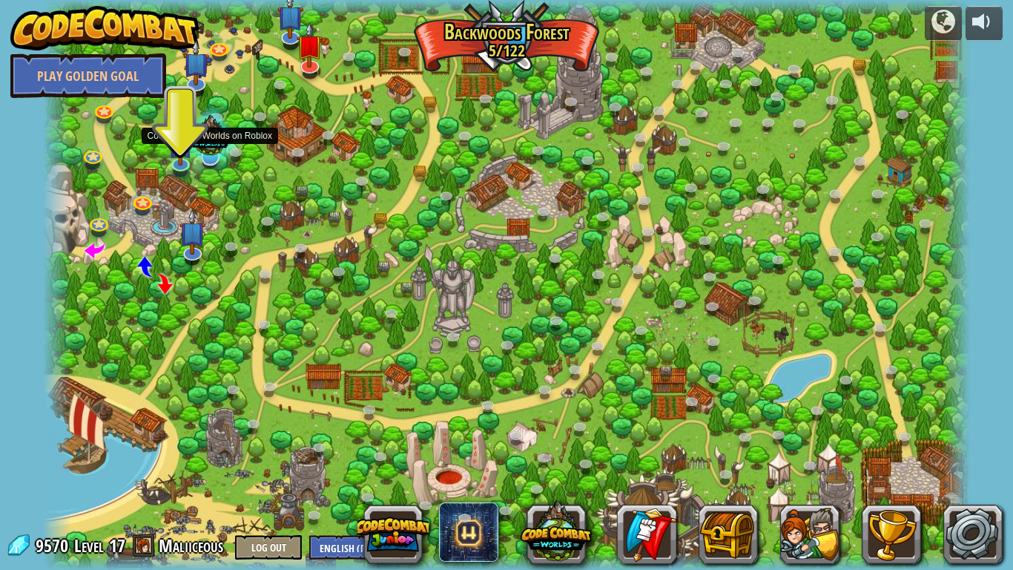
click at [180, 165] on div at bounding box center [210, 138] width 64 height 61
